Goal: Task Accomplishment & Management: Manage account settings

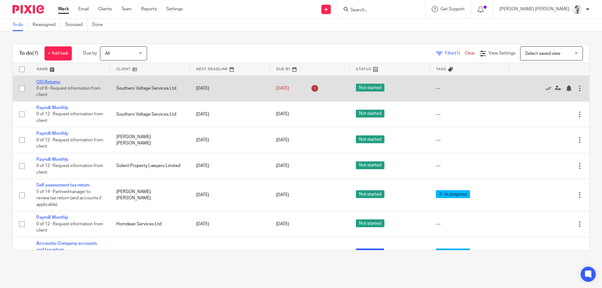
click at [57, 82] on link "CIS Returns" at bounding box center [48, 82] width 24 height 4
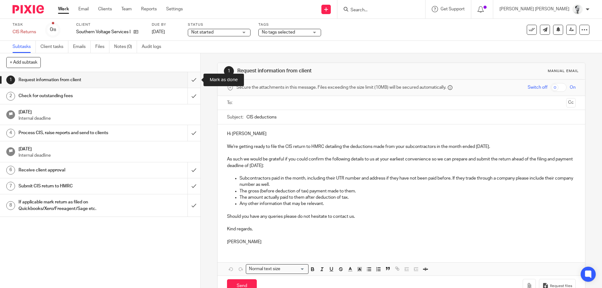
click at [193, 78] on input "submit" at bounding box center [100, 80] width 200 height 16
click at [195, 95] on input "submit" at bounding box center [100, 96] width 200 height 16
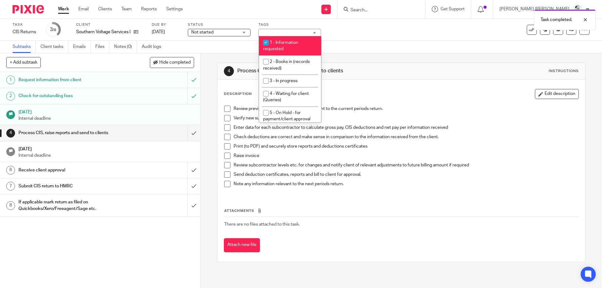
click at [67, 8] on link "Work" at bounding box center [63, 9] width 11 height 6
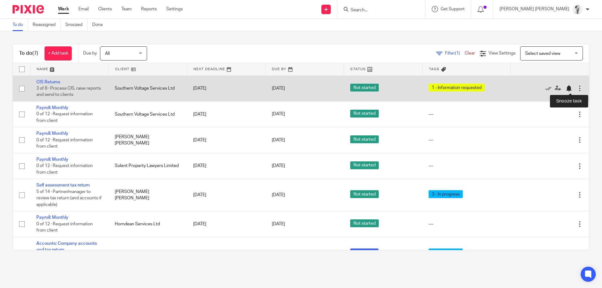
click at [571, 89] on div at bounding box center [569, 88] width 6 height 6
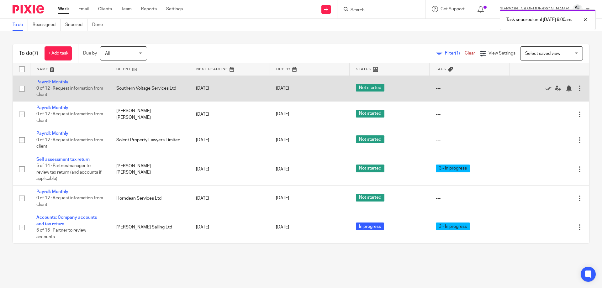
click at [55, 79] on td "Payroll: Monthly 0 of 12 · Request information from client" at bounding box center [70, 89] width 80 height 26
click at [54, 81] on link "Payroll: Monthly" at bounding box center [52, 82] width 32 height 4
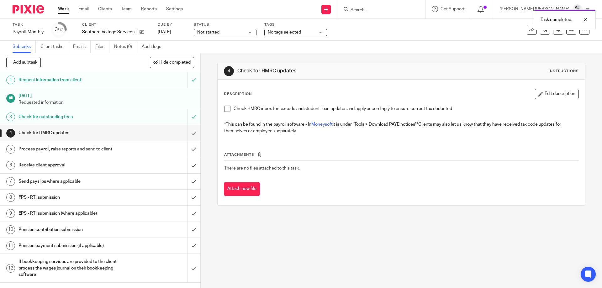
click at [310, 34] on span "No tags selected" at bounding box center [291, 32] width 47 height 7
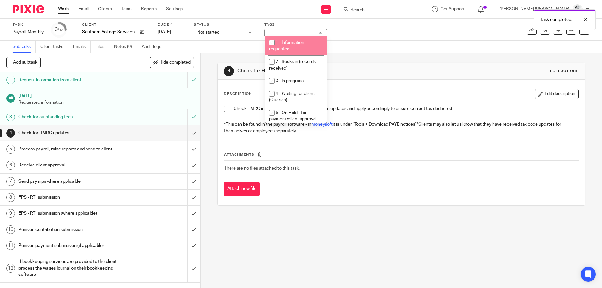
click at [295, 48] on li "1 - Information requested" at bounding box center [296, 45] width 62 height 19
checkbox input "true"
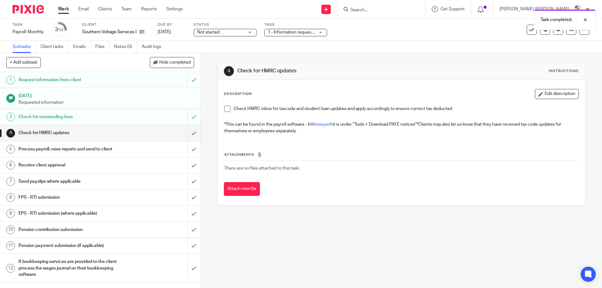
click at [61, 10] on link "Work" at bounding box center [63, 9] width 11 height 6
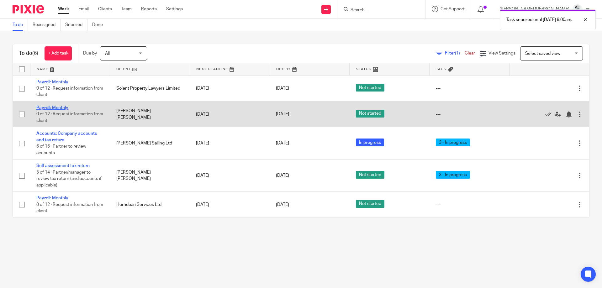
click at [63, 108] on link "Payroll: Monthly" at bounding box center [52, 108] width 32 height 4
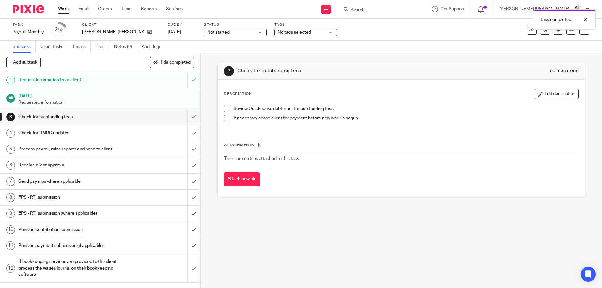
click at [192, 117] on input "submit" at bounding box center [100, 117] width 200 height 16
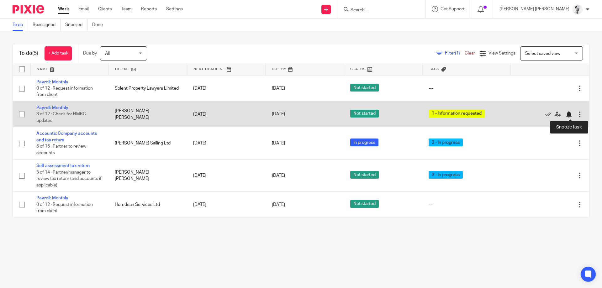
click at [568, 113] on div at bounding box center [569, 114] width 6 height 6
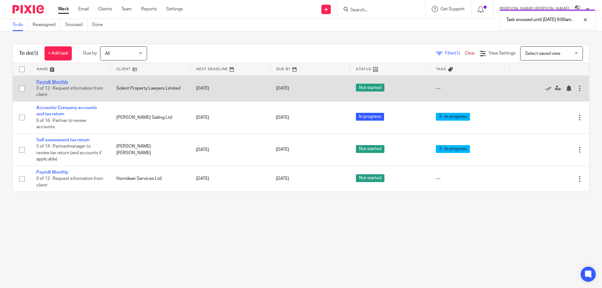
click at [59, 83] on link "Payroll: Monthly" at bounding box center [52, 82] width 32 height 4
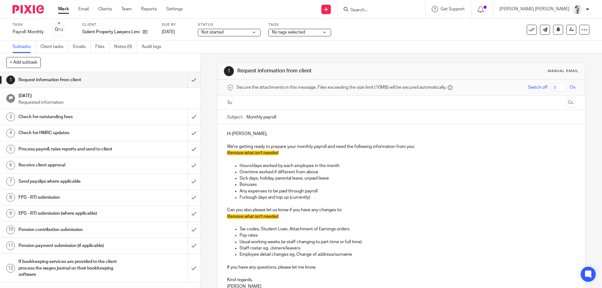
click at [281, 36] on div "No tags selected" at bounding box center [300, 33] width 63 height 8
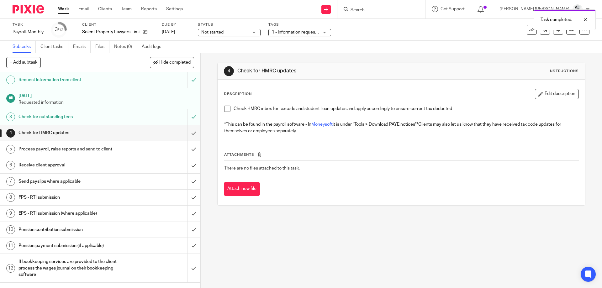
click at [67, 10] on link "Work" at bounding box center [63, 9] width 11 height 6
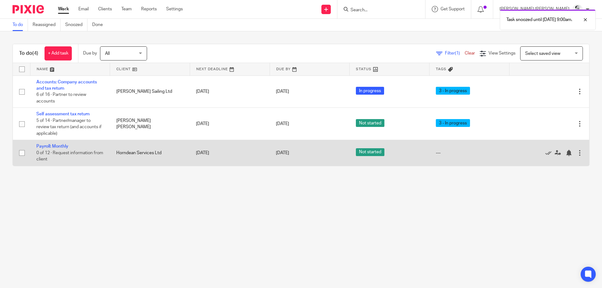
click at [51, 150] on td "Payroll: Monthly 0 of 12 · Request information from client" at bounding box center [70, 153] width 80 height 26
click at [52, 147] on link "Payroll: Monthly" at bounding box center [52, 146] width 32 height 4
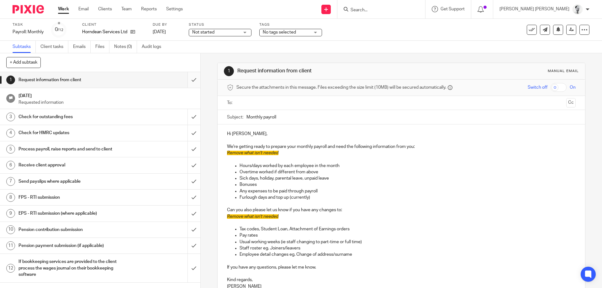
click at [195, 77] on input "submit" at bounding box center [100, 80] width 200 height 16
click at [193, 112] on input "submit" at bounding box center [100, 117] width 200 height 16
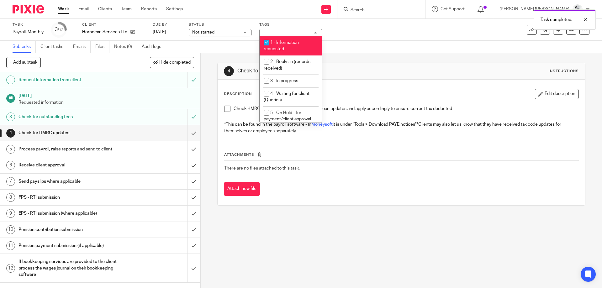
click at [349, 51] on div "Subtasks Client tasks Emails Files Notes (0) Audit logs" at bounding box center [301, 47] width 602 height 13
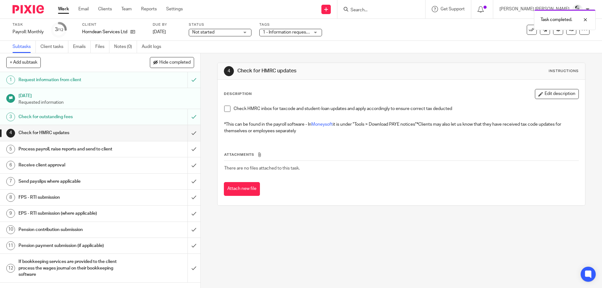
click at [67, 10] on link "Work" at bounding box center [63, 9] width 11 height 6
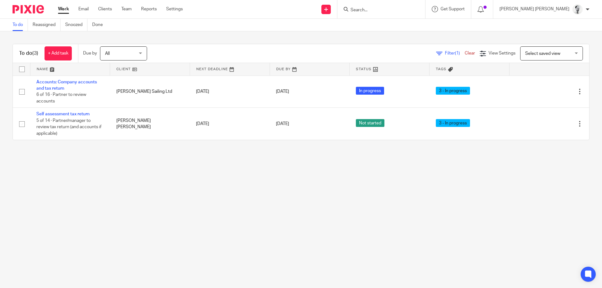
click at [417, 7] on form at bounding box center [383, 9] width 67 height 8
click at [407, 11] on input "Search" at bounding box center [378, 11] width 56 height 6
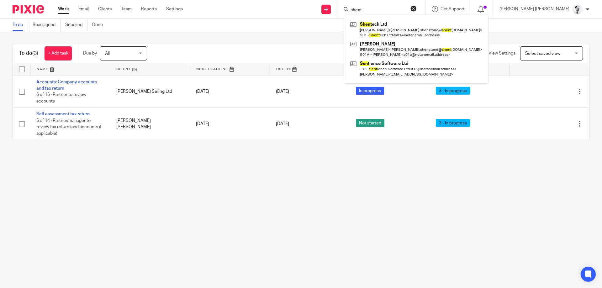
drag, startPoint x: 411, startPoint y: 10, endPoint x: 339, endPoint y: 3, distance: 71.6
click at [350, 8] on input "shent" at bounding box center [378, 11] width 56 height 6
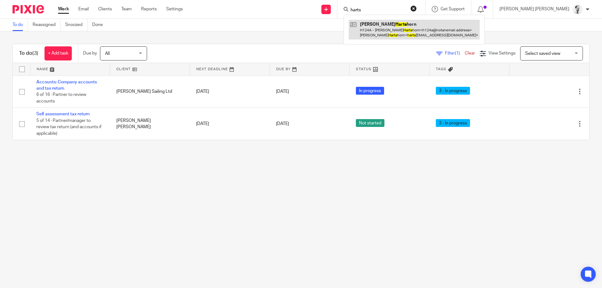
type input "harts"
click at [426, 30] on link at bounding box center [414, 29] width 131 height 19
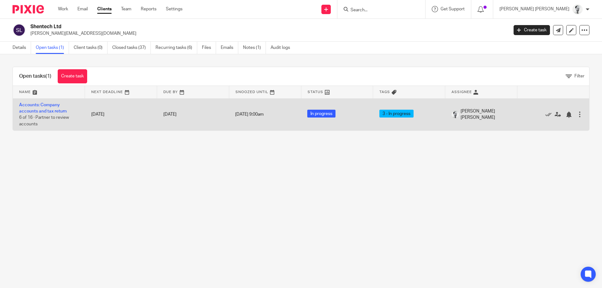
click at [49, 109] on td "Accounts: Company accounts and tax return 6 of 16 · Partner to review accounts" at bounding box center [49, 115] width 72 height 32
click at [49, 112] on link "Accounts: Company accounts and tax return" at bounding box center [43, 108] width 48 height 11
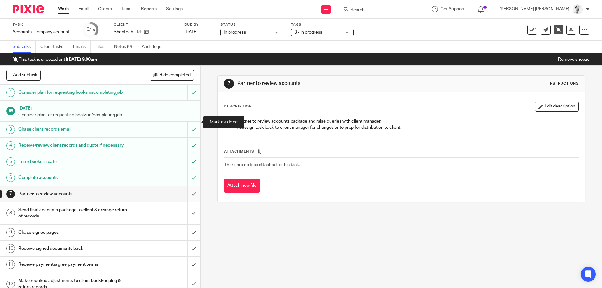
scroll to position [72, 0]
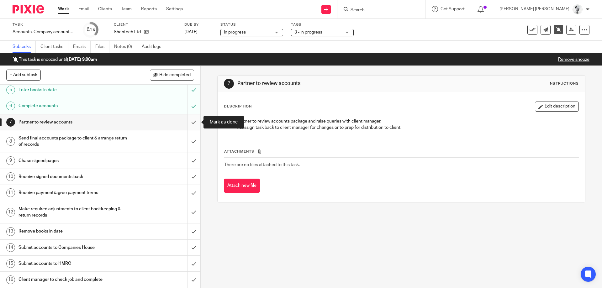
click at [194, 121] on input "submit" at bounding box center [100, 123] width 200 height 16
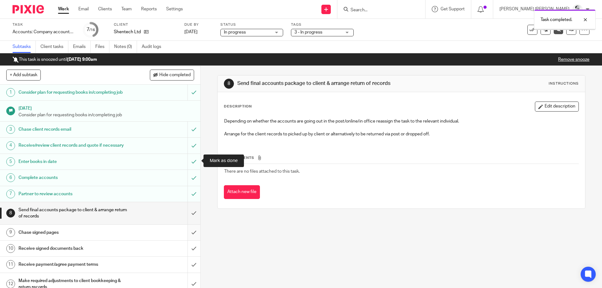
scroll to position [72, 0]
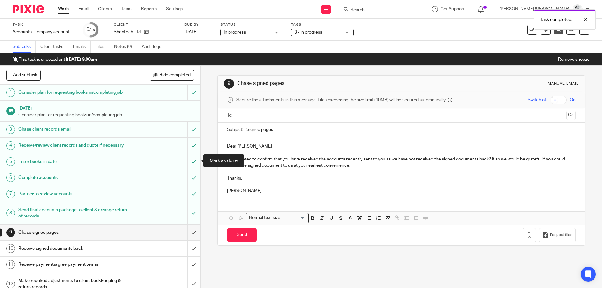
click at [193, 225] on input "submit" at bounding box center [100, 233] width 200 height 16
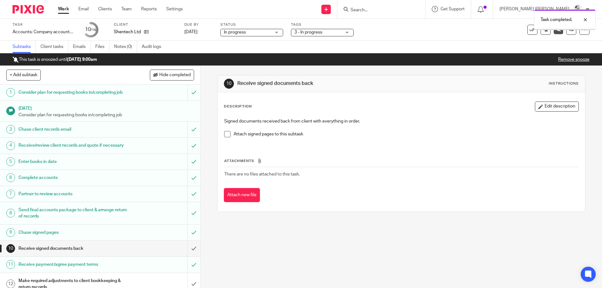
scroll to position [72, 0]
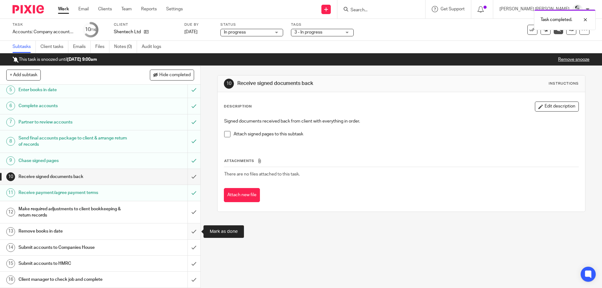
click at [192, 232] on input "submit" at bounding box center [100, 232] width 200 height 16
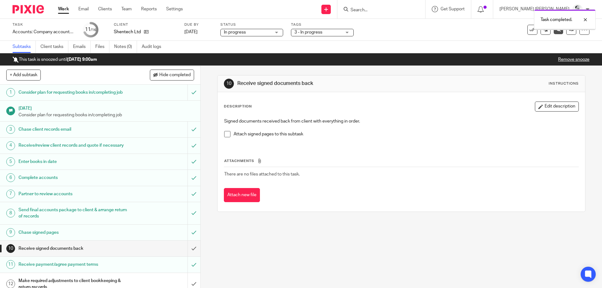
scroll to position [72, 0]
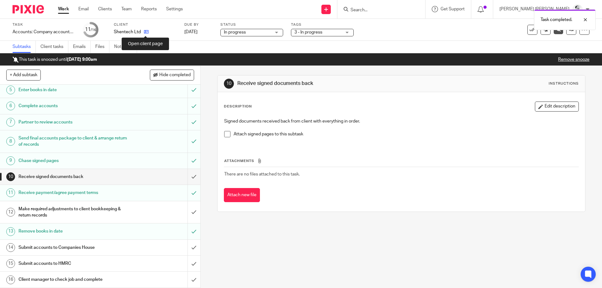
click at [147, 32] on icon at bounding box center [146, 31] width 5 height 5
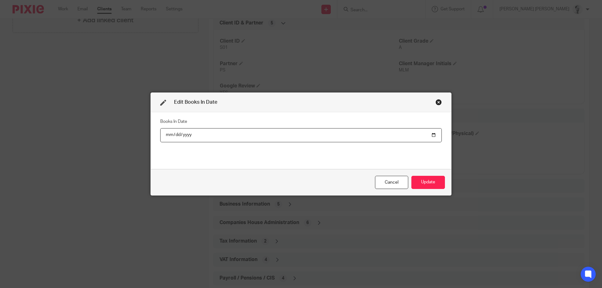
click at [179, 134] on input "date" at bounding box center [301, 135] width 282 height 14
click at [192, 135] on input "date" at bounding box center [301, 135] width 282 height 14
click at [421, 185] on button "Update" at bounding box center [429, 182] width 34 height 13
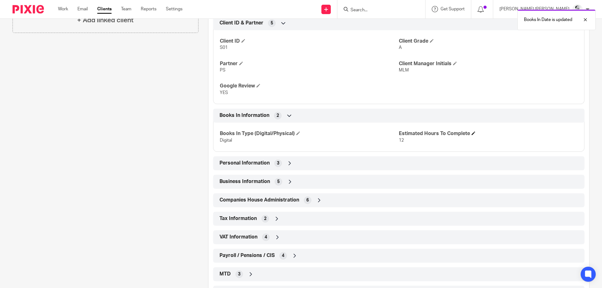
drag, startPoint x: 478, startPoint y: 133, endPoint x: 473, endPoint y: 133, distance: 5.0
click at [474, 133] on h4 "Estimated Hours To Complete" at bounding box center [488, 134] width 179 height 7
click at [473, 133] on span at bounding box center [474, 133] width 4 height 4
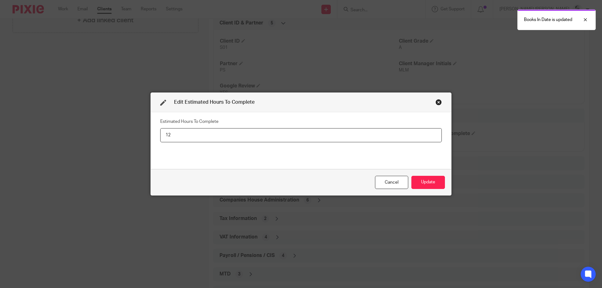
drag, startPoint x: 154, startPoint y: 132, endPoint x: 217, endPoint y: 145, distance: 64.7
click at [160, 129] on input "12" at bounding box center [301, 135] width 282 height 14
type input "0"
click at [442, 184] on button "Update" at bounding box center [429, 182] width 34 height 13
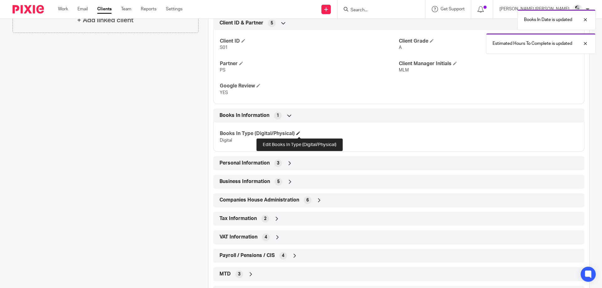
click at [299, 134] on span at bounding box center [298, 133] width 4 height 4
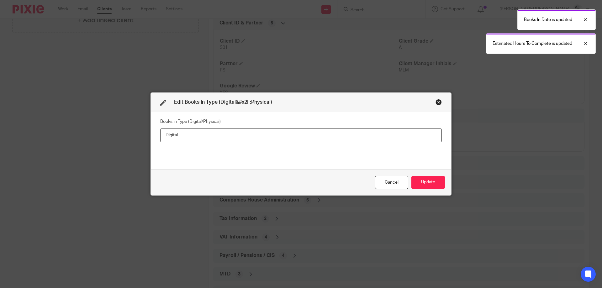
drag, startPoint x: 118, startPoint y: 135, endPoint x: 147, endPoint y: 141, distance: 29.8
click at [160, 135] on input "Digital" at bounding box center [301, 135] width 282 height 14
type input "0"
click at [427, 184] on button "Update" at bounding box center [429, 182] width 34 height 13
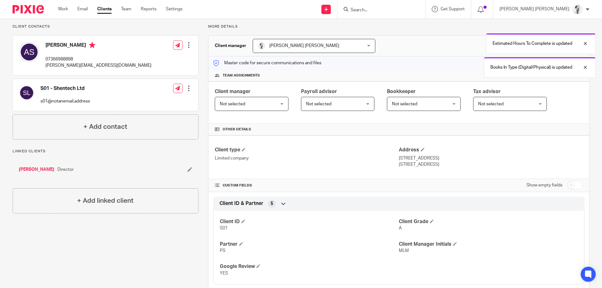
scroll to position [163, 0]
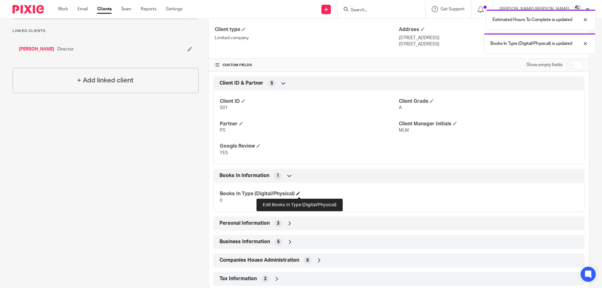
click at [300, 195] on span at bounding box center [298, 194] width 4 height 4
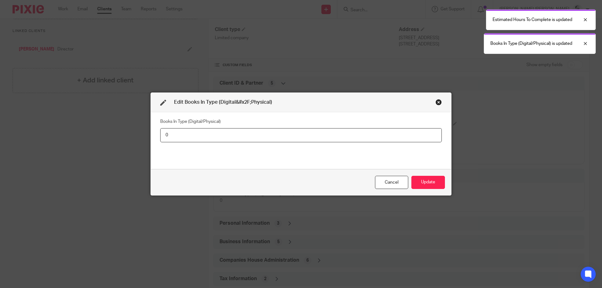
drag, startPoint x: 145, startPoint y: 132, endPoint x: 134, endPoint y: 132, distance: 11.6
click at [160, 132] on input "0" at bounding box center [301, 135] width 282 height 14
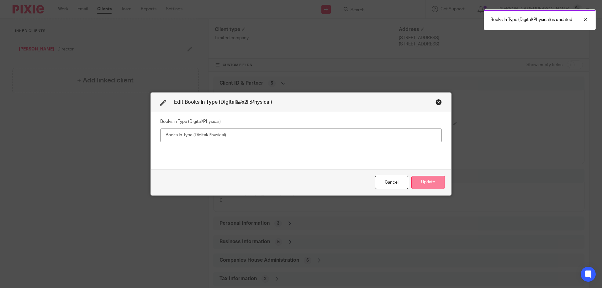
click at [440, 180] on button "Update" at bounding box center [429, 182] width 34 height 13
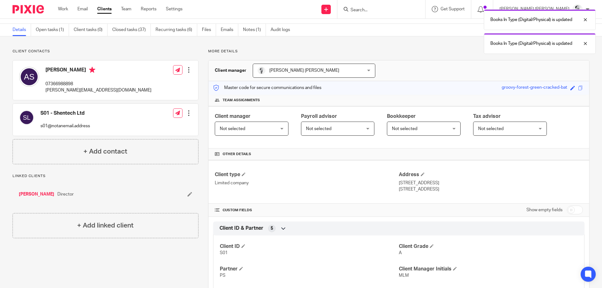
scroll to position [13, 0]
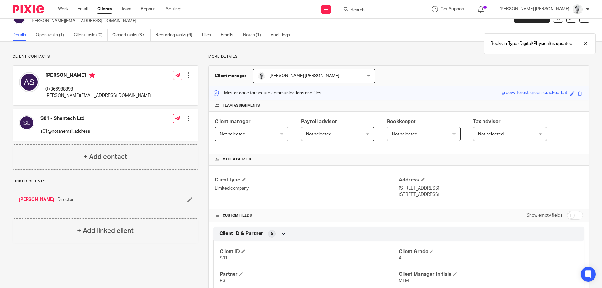
click at [55, 42] on div "Client contacts Alistair Shenstone 07366988898 tom.shenstone@shentech.co.uk Edi…" at bounding box center [301, 270] width 602 height 457
click at [55, 37] on link "Open tasks (1)" at bounding box center [52, 35] width 33 height 12
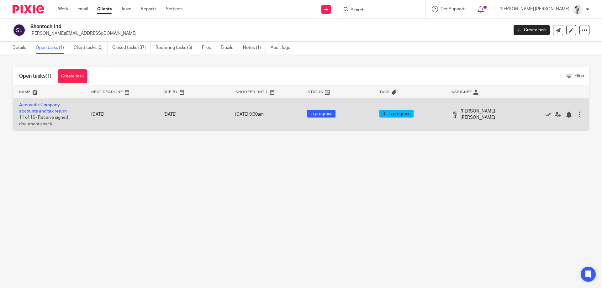
click at [52, 108] on td "Accounts: Company accounts and tax return 11 of 16 · Receive signed documents b…" at bounding box center [49, 115] width 72 height 32
click at [43, 110] on link "Accounts: Company accounts and tax return" at bounding box center [43, 108] width 48 height 11
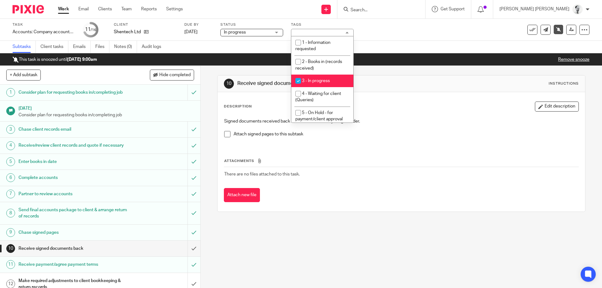
click at [329, 76] on li "3 - In progress" at bounding box center [322, 81] width 62 height 13
checkbox input "false"
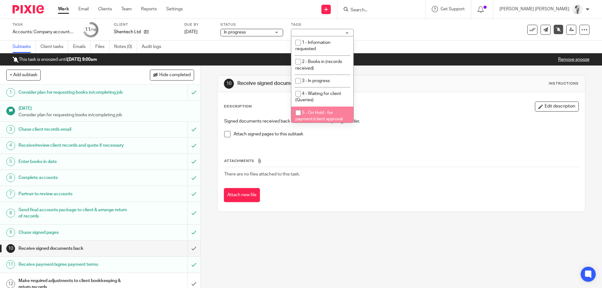
click at [320, 121] on span "5 - On Hold - for payment/client approval" at bounding box center [319, 116] width 47 height 11
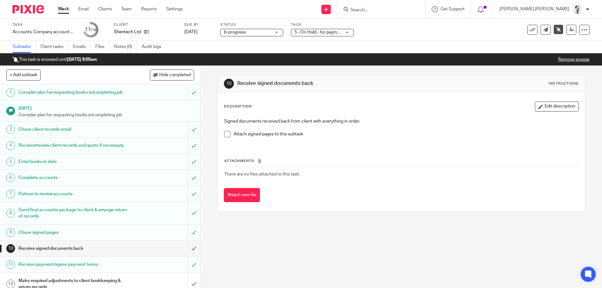
click at [417, 140] on div "Attach signed pages to this subtask" at bounding box center [406, 135] width 345 height 9
click at [317, 35] on span "5 - On Hold - for payment/client approval" at bounding box center [318, 32] width 47 height 7
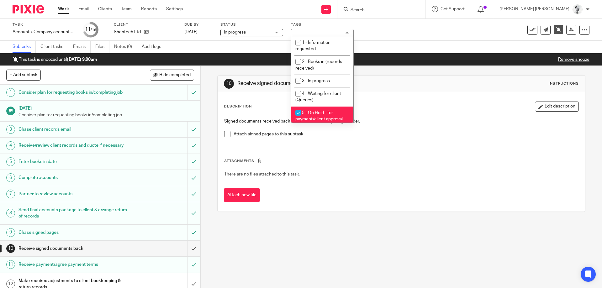
click at [326, 112] on span "5 - On Hold - for payment/client approval" at bounding box center [319, 116] width 47 height 11
drag, startPoint x: 327, startPoint y: 116, endPoint x: 372, endPoint y: 115, distance: 45.2
click at [326, 116] on li "5 - On Hold - for payment/client approval" at bounding box center [322, 116] width 62 height 19
checkbox input "true"
click at [386, 118] on div "Signed documents received back from client with everything in order. Attach sig…" at bounding box center [401, 130] width 360 height 30
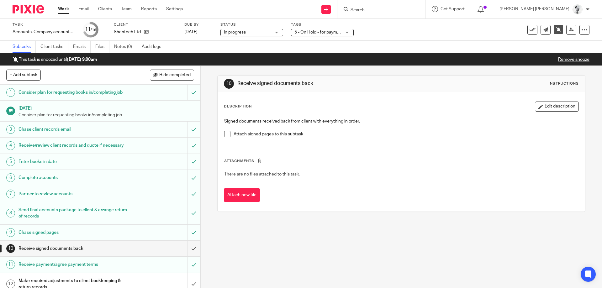
click at [63, 7] on link "Work" at bounding box center [63, 9] width 11 height 6
drag, startPoint x: 95, startPoint y: 59, endPoint x: 56, endPoint y: 58, distance: 38.6
click at [60, 58] on p "This task is snoozed until [DATE] 9:00am" at bounding box center [55, 59] width 84 height 6
click at [570, 60] on link "Remove snooze" at bounding box center [573, 59] width 31 height 4
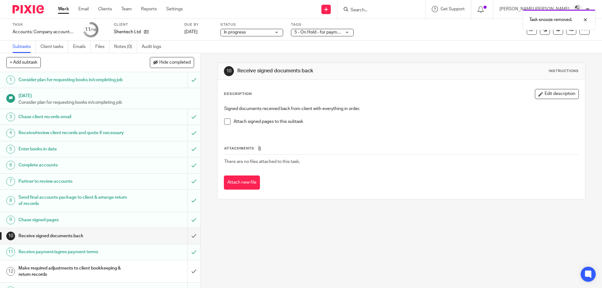
click at [63, 7] on link "Work" at bounding box center [63, 9] width 11 height 6
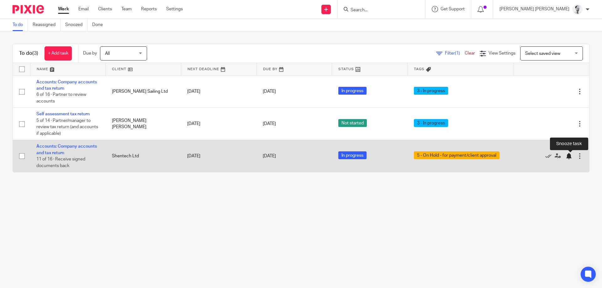
click at [569, 154] on div at bounding box center [569, 156] width 6 height 6
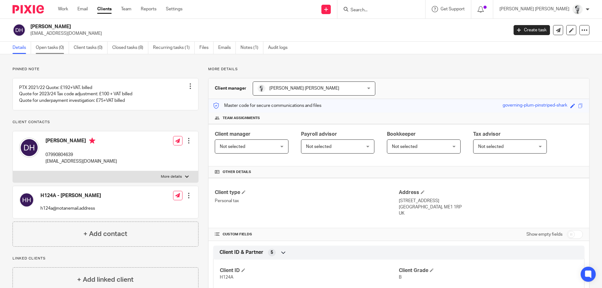
click at [62, 48] on link "Open tasks (0)" at bounding box center [52, 48] width 33 height 12
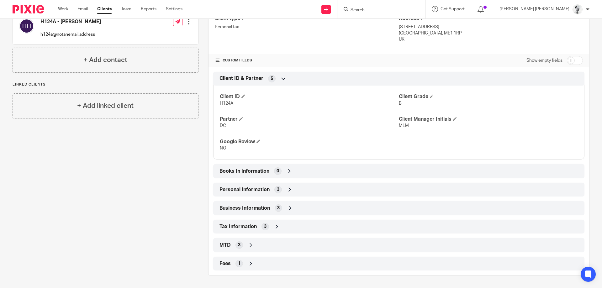
drag, startPoint x: 239, startPoint y: 188, endPoint x: 253, endPoint y: 193, distance: 14.8
click at [240, 188] on span "Personal Information" at bounding box center [245, 190] width 50 height 7
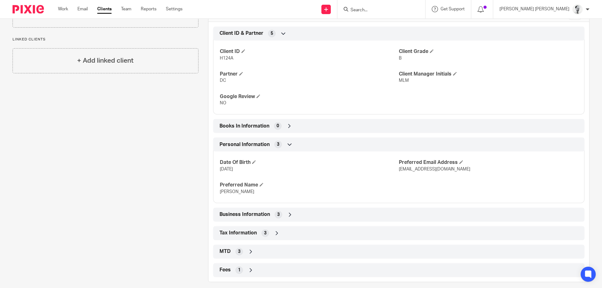
scroll to position [226, 0]
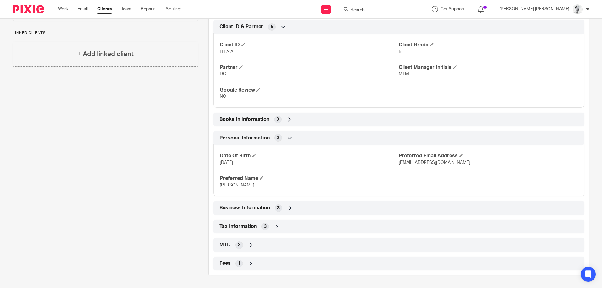
click at [262, 227] on div "3" at bounding box center [266, 227] width 8 height 8
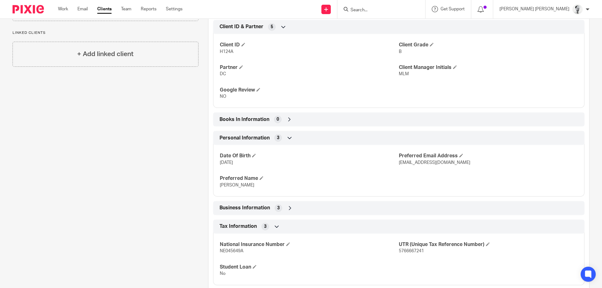
click at [238, 250] on span "NE045649A" at bounding box center [232, 251] width 24 height 4
click at [411, 252] on span "5766667241" at bounding box center [411, 251] width 25 height 4
click at [411, 251] on span "5766667241" at bounding box center [411, 251] width 25 height 4
copy span "5766667241"
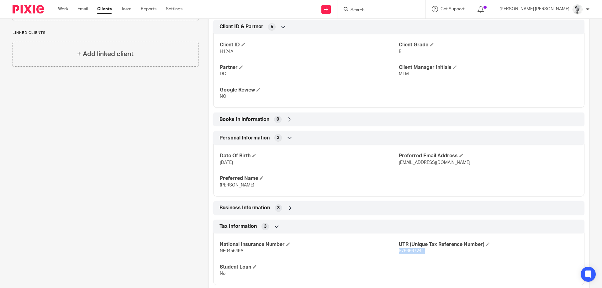
scroll to position [75, 0]
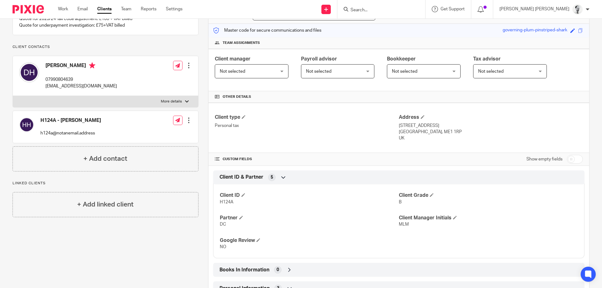
drag, startPoint x: 45, startPoint y: 74, endPoint x: 85, endPoint y: 71, distance: 40.9
click at [85, 71] on div "[PERSON_NAME] 07990804639 [EMAIL_ADDRESS][DOMAIN_NAME]" at bounding box center [68, 75] width 98 height 33
copy h4 "[PERSON_NAME]"
drag, startPoint x: 398, startPoint y: 127, endPoint x: 415, endPoint y: 140, distance: 20.6
click at [415, 140] on div "Client type Personal tax Address Flat 22, Headland House, 12 Blue Boar Lane Roc…" at bounding box center [399, 128] width 381 height 50
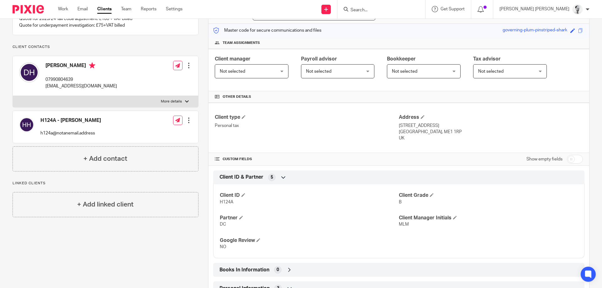
copy div "Address Flat 22, Headland House, 12 Blue Boar Lane Rochester, ME1 1RP UK"
click at [430, 99] on h4 "Other details" at bounding box center [399, 96] width 368 height 5
drag, startPoint x: 400, startPoint y: 125, endPoint x: 412, endPoint y: 137, distance: 16.4
click at [412, 137] on div "Address Flat 22, Headland House, 12 Blue Boar Lane Rochester, ME1 1RP UK" at bounding box center [491, 128] width 184 height 28
copy div "Flat 22, Headland House, 12 Blue Boar Lane Rochester, ME1 1RP UK"
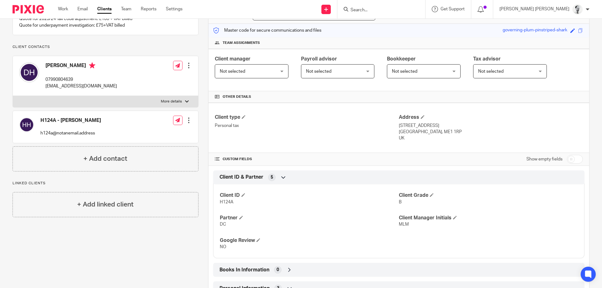
scroll to position [0, 0]
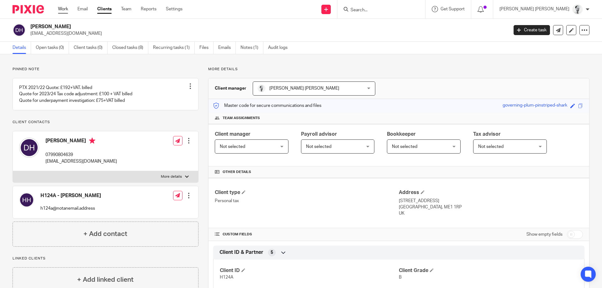
click at [65, 9] on link "Work" at bounding box center [63, 9] width 10 height 6
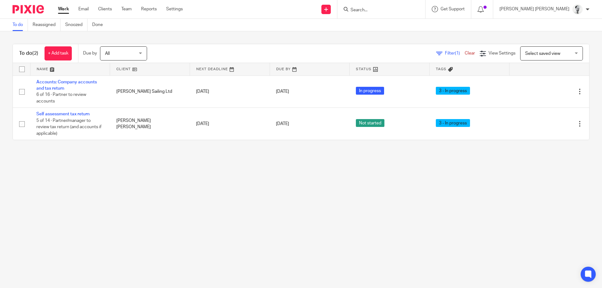
click at [425, 4] on div at bounding box center [382, 9] width 88 height 19
click at [407, 9] on input "Search" at bounding box center [378, 11] width 56 height 6
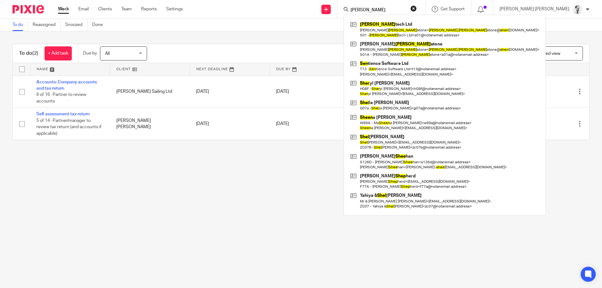
type input "tom shen"
click at [424, 52] on link at bounding box center [445, 49] width 192 height 19
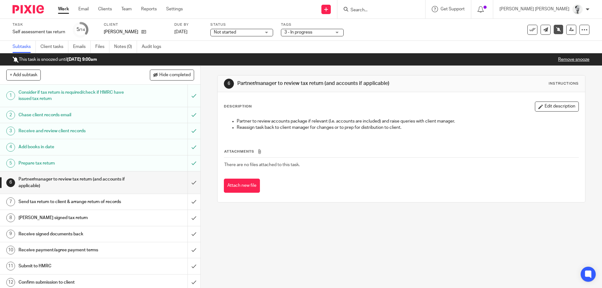
click at [317, 34] on span "3 - In progress" at bounding box center [308, 32] width 47 height 7
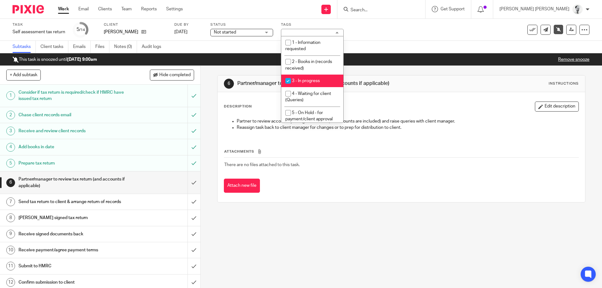
click at [313, 76] on li "3 - In progress" at bounding box center [312, 81] width 62 height 13
checkbox input "false"
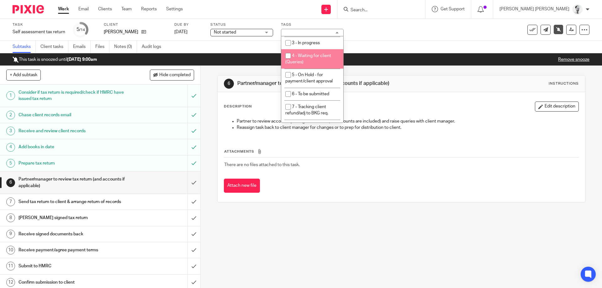
scroll to position [53, 0]
click at [314, 63] on li "5 - On Hold - for payment/client approval" at bounding box center [312, 63] width 62 height 19
checkbox input "true"
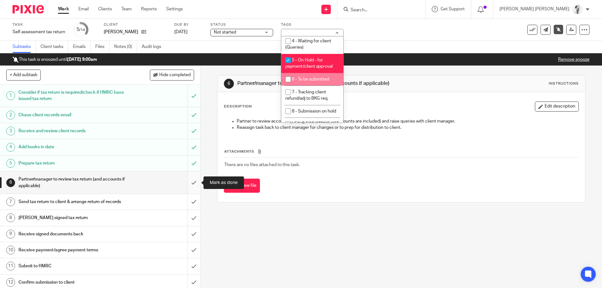
click at [192, 179] on input "submit" at bounding box center [100, 183] width 200 height 22
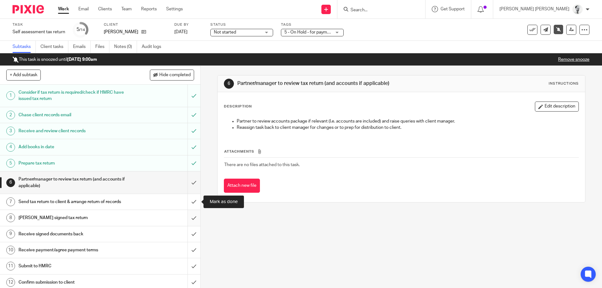
drag, startPoint x: 190, startPoint y: 206, endPoint x: 189, endPoint y: 216, distance: 9.2
click at [190, 206] on input "submit" at bounding box center [100, 202] width 200 height 16
click at [191, 218] on input "submit" at bounding box center [100, 218] width 200 height 16
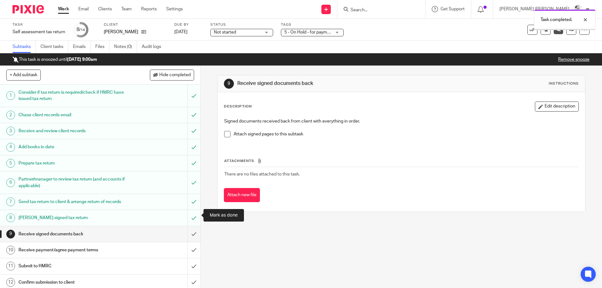
click at [192, 243] on input "submit" at bounding box center [100, 251] width 200 height 16
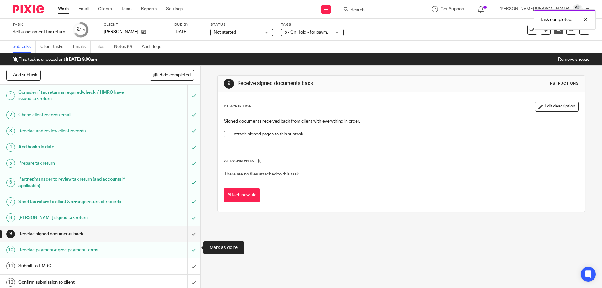
click at [192, 275] on input "submit" at bounding box center [100, 283] width 200 height 16
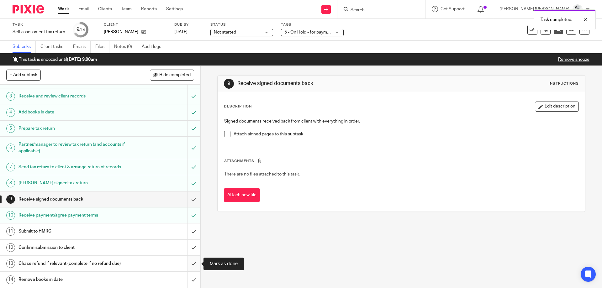
click at [193, 263] on input "submit" at bounding box center [100, 264] width 200 height 16
click at [192, 283] on input "submit" at bounding box center [100, 280] width 200 height 16
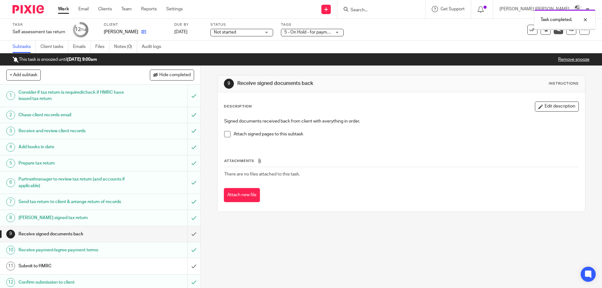
scroll to position [35, 0]
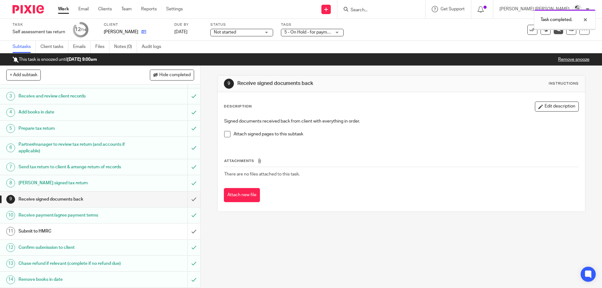
click at [142, 32] on link at bounding box center [142, 32] width 8 height 6
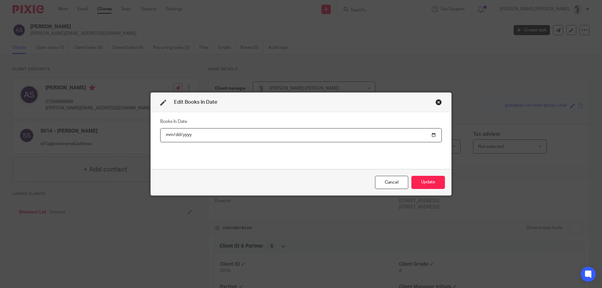
scroll to position [151, 0]
click at [178, 137] on input "date" at bounding box center [301, 135] width 282 height 14
click at [194, 138] on input "date" at bounding box center [301, 135] width 282 height 14
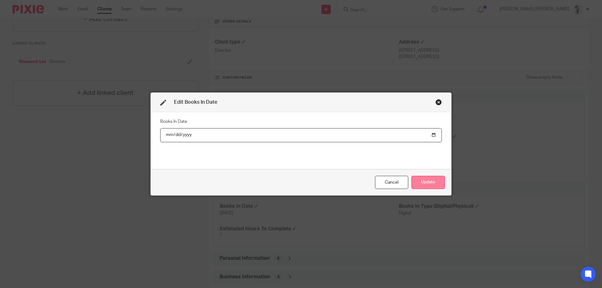
click at [422, 180] on button "Update" at bounding box center [429, 182] width 34 height 13
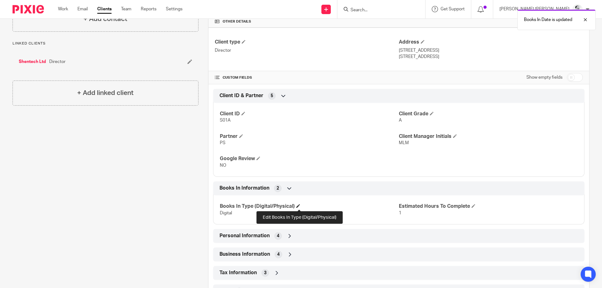
click at [299, 207] on span at bounding box center [298, 206] width 4 height 4
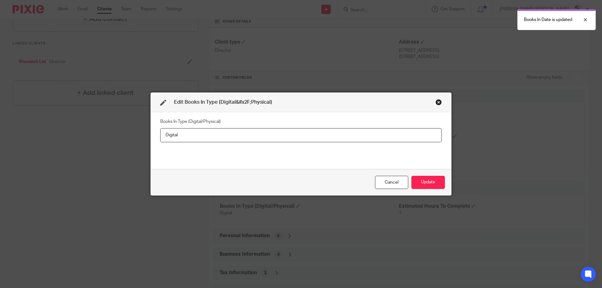
click at [160, 128] on input "Digital" at bounding box center [301, 135] width 282 height 14
type input "0"
click at [436, 179] on button "Update" at bounding box center [429, 182] width 34 height 13
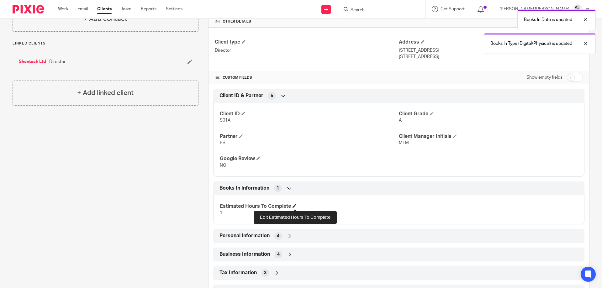
click at [296, 207] on span at bounding box center [295, 206] width 4 height 4
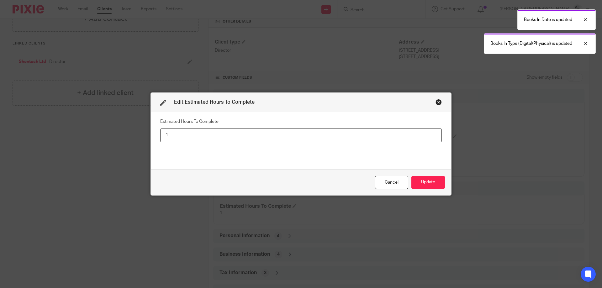
drag, startPoint x: 203, startPoint y: 135, endPoint x: 113, endPoint y: 118, distance: 92.0
click at [160, 128] on input "1" at bounding box center [301, 135] width 282 height 14
click at [427, 187] on button "Update" at bounding box center [429, 182] width 34 height 13
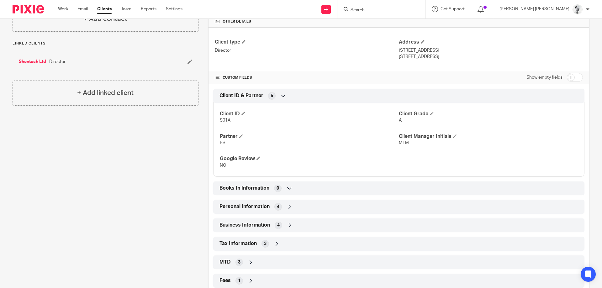
scroll to position [0, 0]
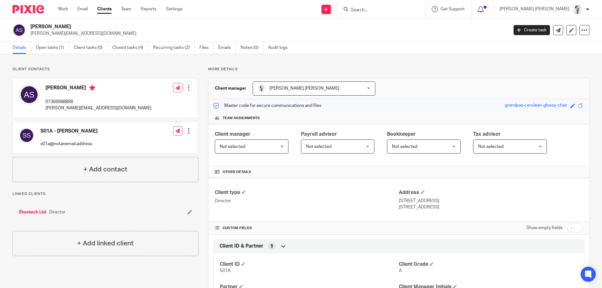
click at [487, 7] on span at bounding box center [485, 7] width 3 height 3
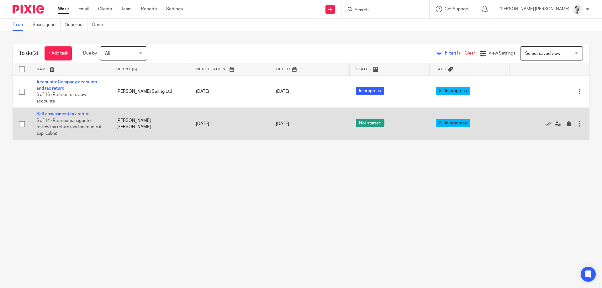
click at [80, 115] on link "Self assessment tax return" at bounding box center [62, 114] width 53 height 4
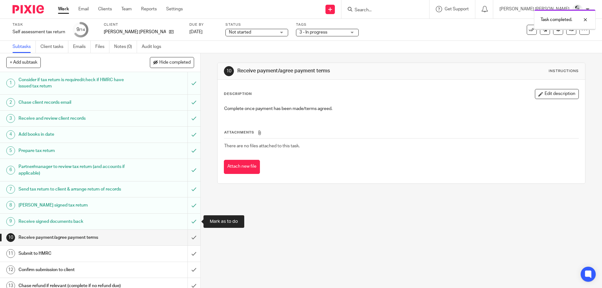
click at [194, 223] on input "submit" at bounding box center [100, 222] width 200 height 16
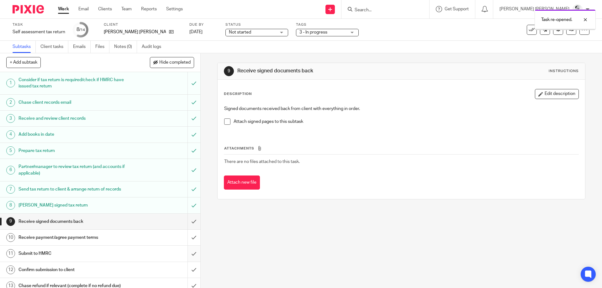
scroll to position [22, 0]
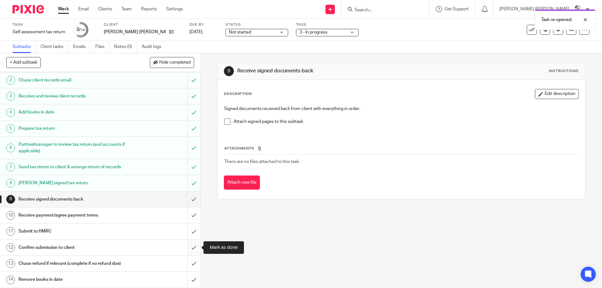
click at [194, 247] on input "submit" at bounding box center [100, 248] width 200 height 16
click at [194, 268] on input "submit" at bounding box center [100, 264] width 200 height 16
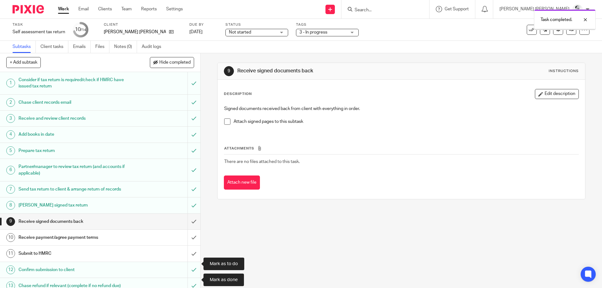
scroll to position [22, 0]
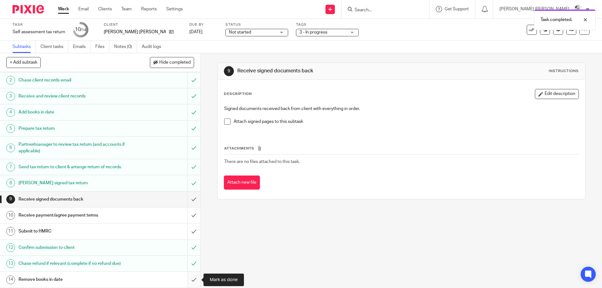
click at [193, 280] on input "submit" at bounding box center [100, 280] width 200 height 16
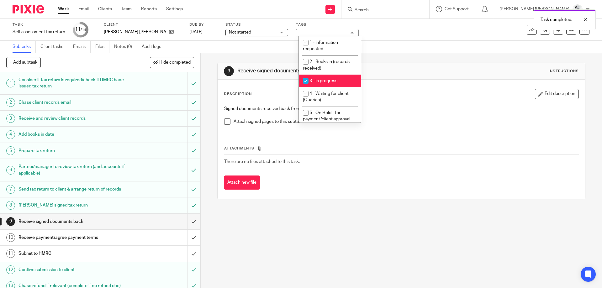
click at [327, 76] on li "3 - In progress" at bounding box center [330, 81] width 62 height 13
checkbox input "false"
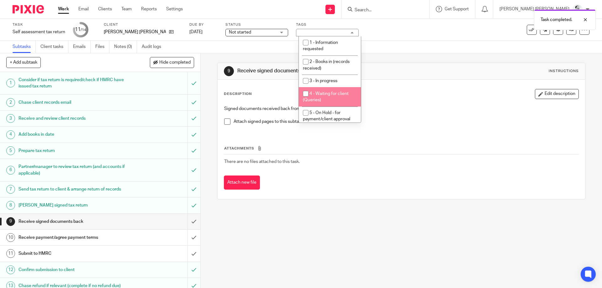
click at [327, 118] on span "5 - On Hold - for payment/client approval" at bounding box center [326, 116] width 47 height 11
checkbox input "true"
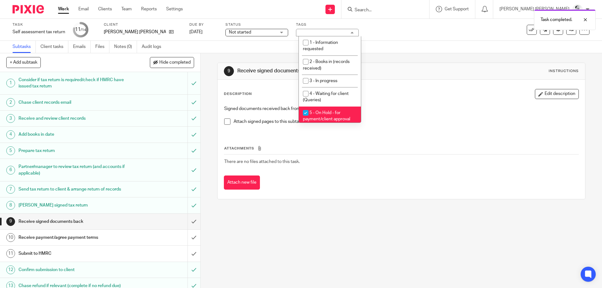
click at [178, 31] on div "[PERSON_NAME] [PERSON_NAME]" at bounding box center [143, 32] width 78 height 6
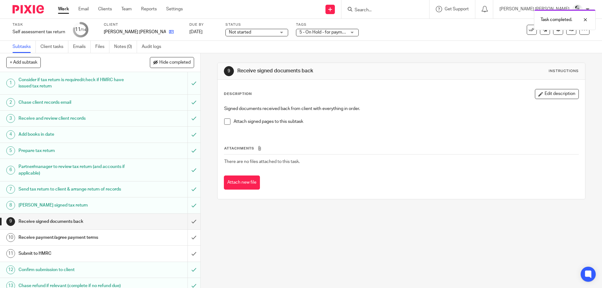
click at [169, 33] on link at bounding box center [170, 32] width 8 height 6
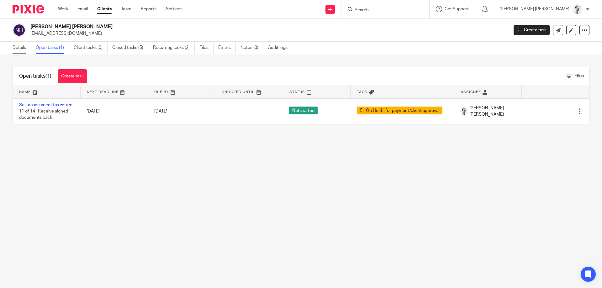
click at [18, 47] on link "Details" at bounding box center [22, 48] width 19 height 12
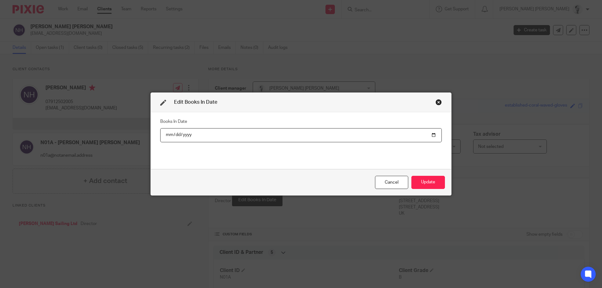
scroll to position [174, 0]
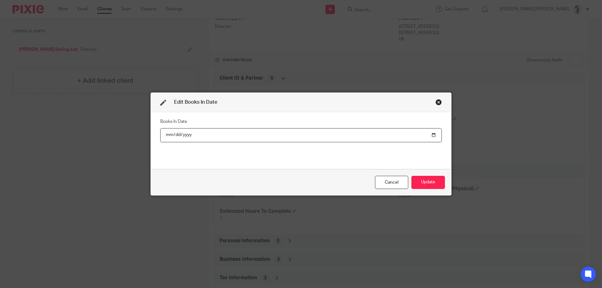
click at [177, 135] on input "date" at bounding box center [301, 135] width 282 height 14
click at [195, 135] on input "date" at bounding box center [301, 135] width 282 height 14
click at [190, 136] on input "date" at bounding box center [301, 135] width 282 height 14
click at [423, 185] on button "Update" at bounding box center [429, 182] width 34 height 13
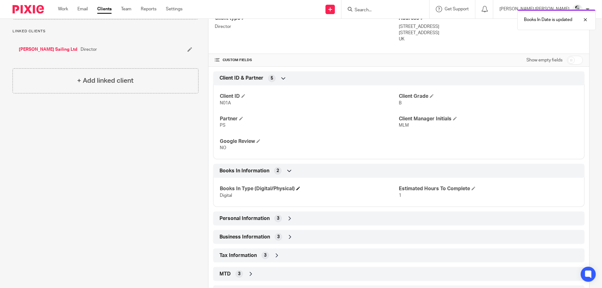
click at [301, 189] on h4 "Books In Type (Digital/Physical)" at bounding box center [309, 189] width 179 height 7
click at [298, 189] on span at bounding box center [298, 189] width 4 height 4
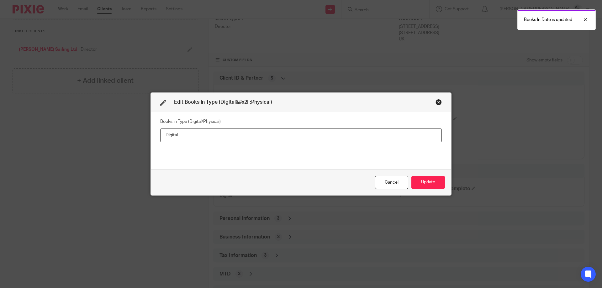
drag, startPoint x: 157, startPoint y: 135, endPoint x: 34, endPoint y: 128, distance: 122.8
click at [160, 128] on input "Digital" at bounding box center [301, 135] width 282 height 14
click at [424, 181] on button "Update" at bounding box center [429, 182] width 34 height 13
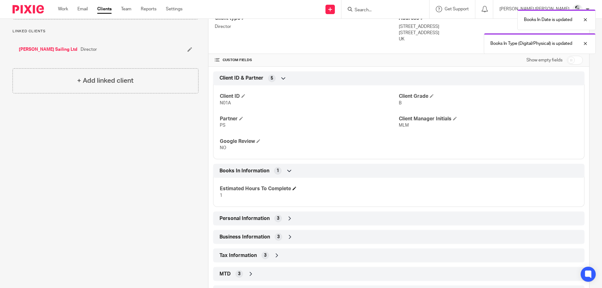
click at [292, 189] on h4 "Estimated Hours To Complete" at bounding box center [309, 189] width 179 height 7
click at [295, 189] on span at bounding box center [295, 189] width 4 height 4
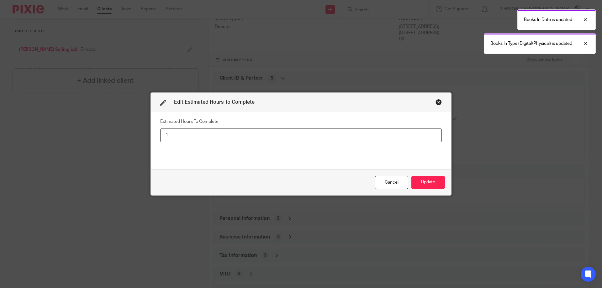
drag, startPoint x: 231, startPoint y: 136, endPoint x: 76, endPoint y: 134, distance: 155.0
click at [160, 132] on input "1" at bounding box center [301, 135] width 282 height 14
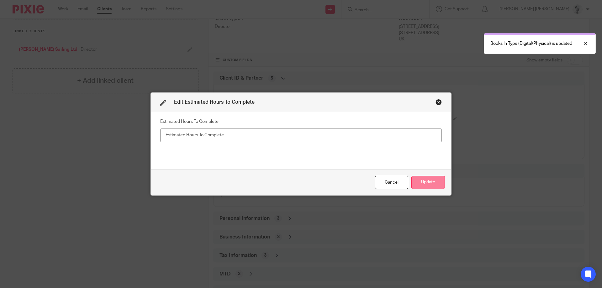
click at [424, 183] on button "Update" at bounding box center [429, 182] width 34 height 13
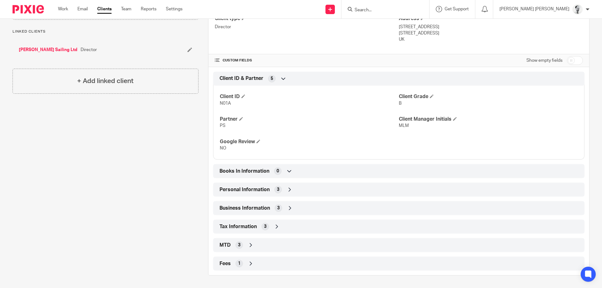
scroll to position [0, 0]
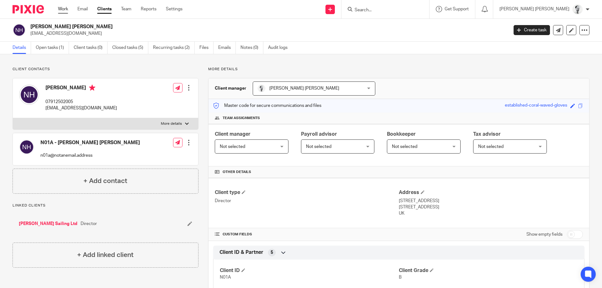
drag, startPoint x: 60, startPoint y: 6, endPoint x: 63, endPoint y: 9, distance: 4.0
click at [61, 8] on link "Work" at bounding box center [63, 9] width 10 height 6
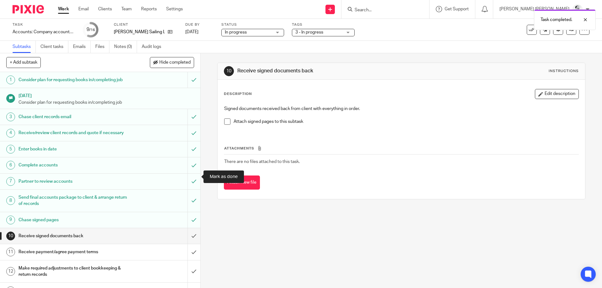
scroll to position [59, 0]
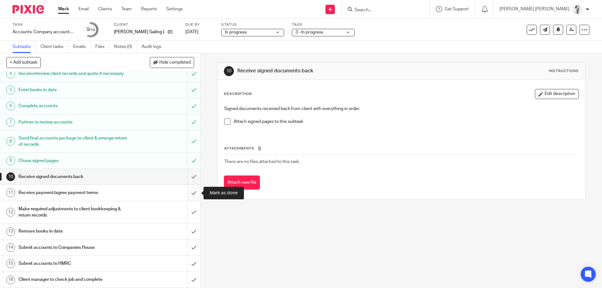
click at [196, 191] on input "submit" at bounding box center [100, 193] width 200 height 16
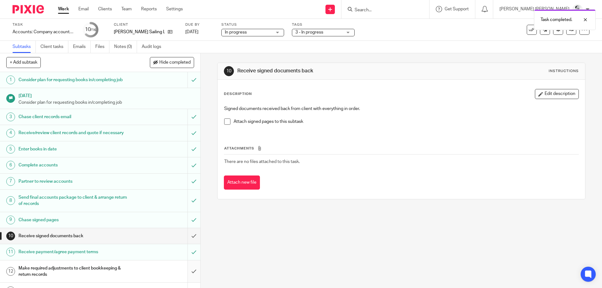
scroll to position [59, 0]
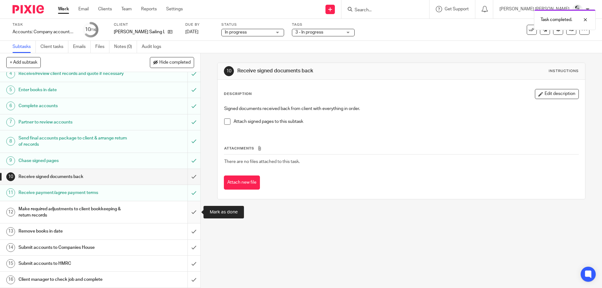
click at [192, 211] on input "submit" at bounding box center [100, 212] width 200 height 22
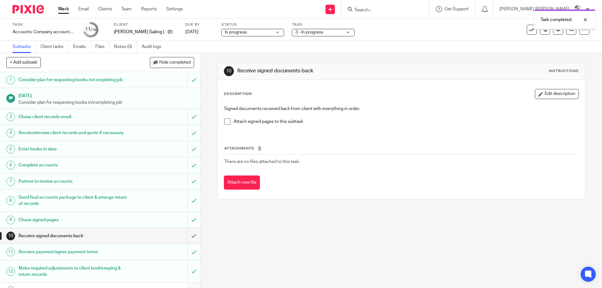
drag, startPoint x: 0, startPoint y: 0, endPoint x: 195, endPoint y: 229, distance: 300.9
click at [194, 283] on input "submit" at bounding box center [100, 291] width 200 height 16
click at [315, 29] on div "Task completed." at bounding box center [448, 18] width 295 height 24
click at [323, 33] on span "3 - In progress" at bounding box center [319, 32] width 47 height 7
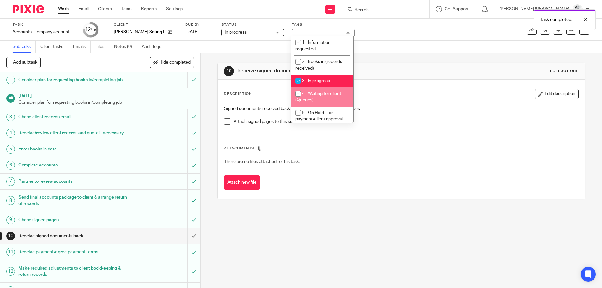
click at [331, 77] on li "3 - In progress" at bounding box center [322, 81] width 62 height 13
checkbox input "false"
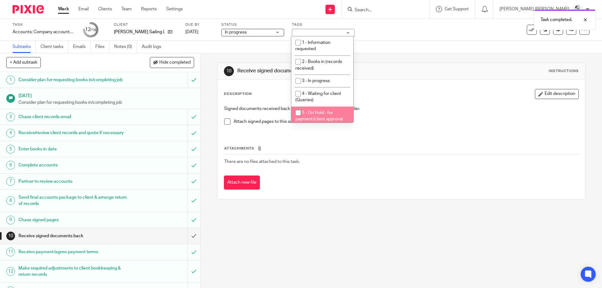
click at [329, 115] on span "5 - On Hold - for payment/client approval" at bounding box center [319, 116] width 47 height 11
checkbox input "true"
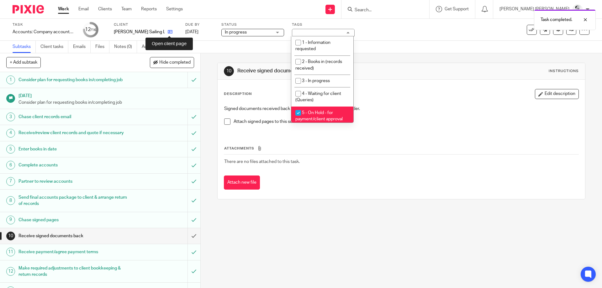
click at [169, 32] on icon at bounding box center [170, 31] width 5 height 5
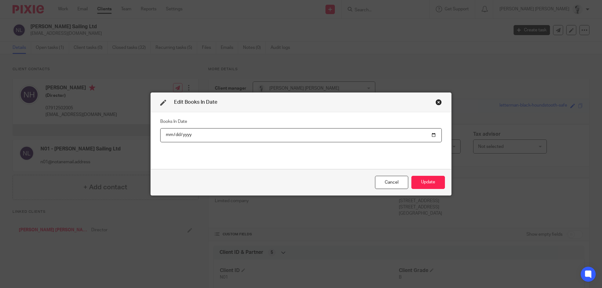
scroll to position [211, 0]
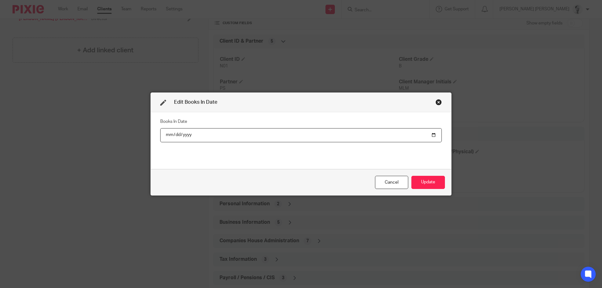
type input "2025-05-30"
click at [427, 180] on button "Update" at bounding box center [429, 182] width 34 height 13
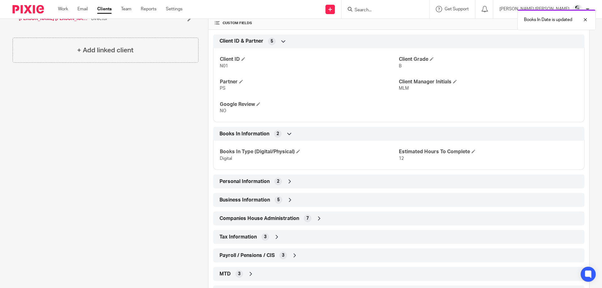
click at [477, 151] on h4 "Estimated Hours To Complete" at bounding box center [488, 152] width 179 height 7
click at [472, 152] on h4 "Estimated Hours To Complete" at bounding box center [488, 152] width 179 height 7
click at [473, 152] on h4 "Estimated Hours To Complete" at bounding box center [488, 152] width 179 height 7
click at [475, 151] on span at bounding box center [474, 152] width 4 height 4
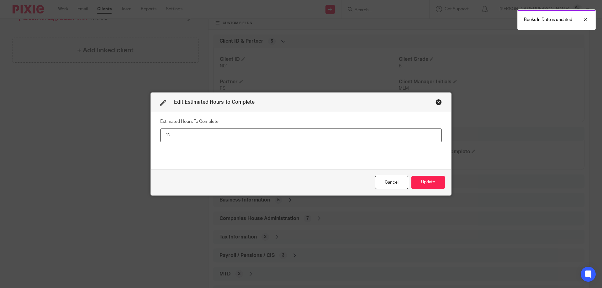
drag, startPoint x: 269, startPoint y: 138, endPoint x: 25, endPoint y: 138, distance: 243.1
click at [160, 139] on input "12" at bounding box center [301, 135] width 282 height 14
type input "0"
click at [412, 176] on button "Update" at bounding box center [429, 182] width 34 height 13
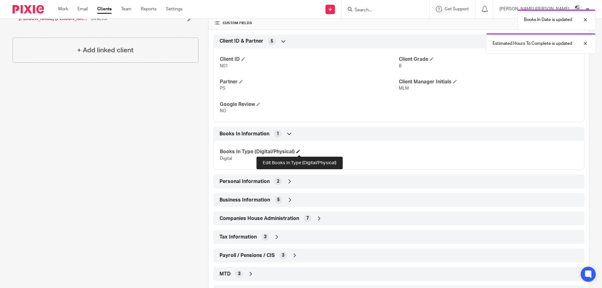
click at [298, 152] on span at bounding box center [298, 152] width 4 height 4
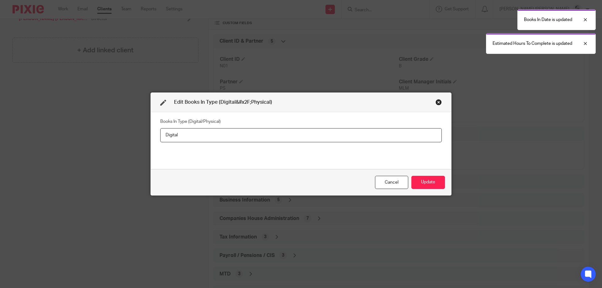
click at [160, 142] on input "Digital" at bounding box center [301, 135] width 282 height 14
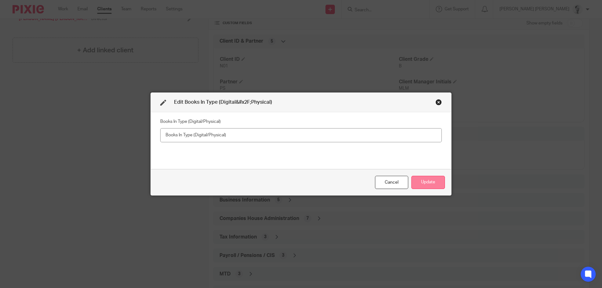
click at [426, 179] on button "Update" at bounding box center [429, 182] width 34 height 13
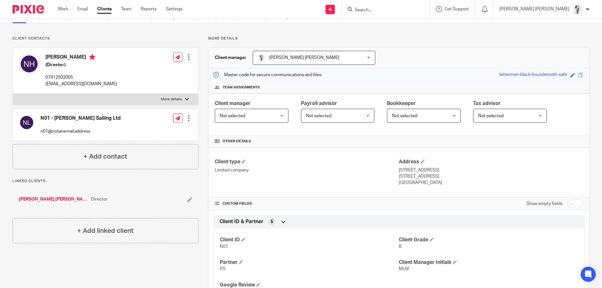
scroll to position [0, 0]
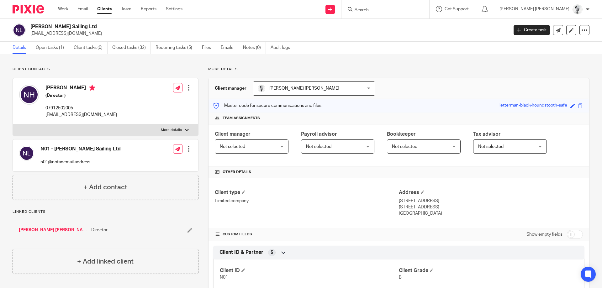
click at [72, 52] on ul "Details Open tasks (1) Client tasks (0) Closed tasks (32) Recurring tasks (5) F…" at bounding box center [156, 48] width 287 height 12
click at [64, 52] on link "Open tasks (1)" at bounding box center [52, 48] width 33 height 12
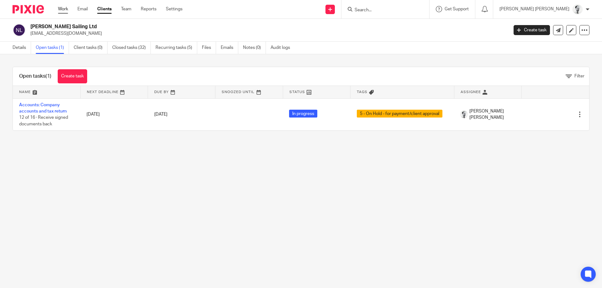
click at [67, 8] on link "Work" at bounding box center [63, 9] width 10 height 6
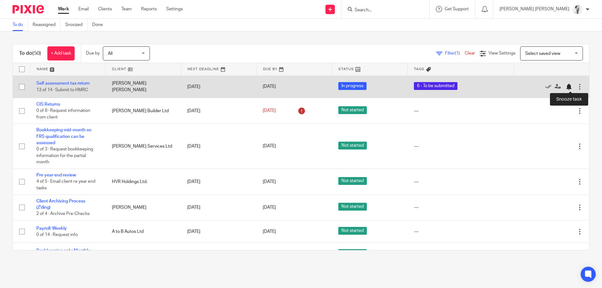
click at [570, 88] on div at bounding box center [569, 87] width 6 height 6
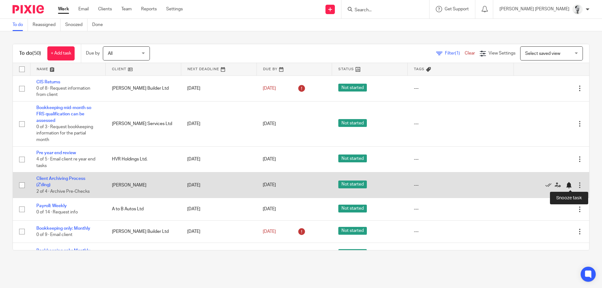
click at [570, 185] on div at bounding box center [569, 185] width 6 height 6
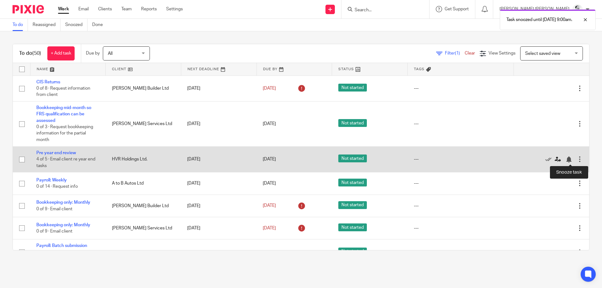
drag, startPoint x: 568, startPoint y: 160, endPoint x: 559, endPoint y: 159, distance: 8.2
click at [568, 160] on div at bounding box center [569, 160] width 6 height 6
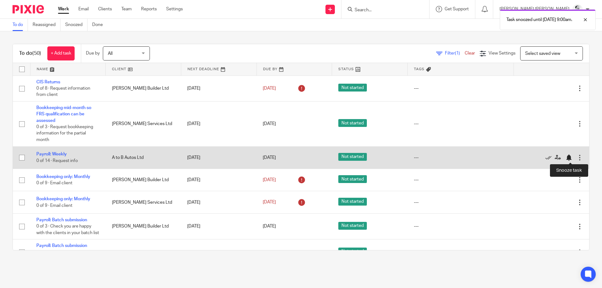
click at [569, 158] on div at bounding box center [569, 158] width 6 height 6
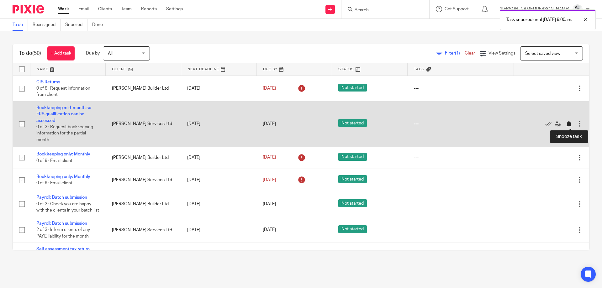
click at [571, 124] on div at bounding box center [569, 124] width 6 height 6
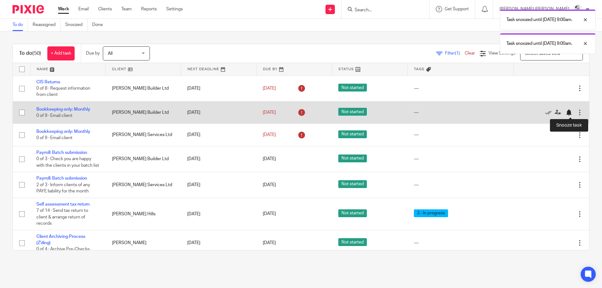
click at [568, 113] on div at bounding box center [569, 112] width 6 height 6
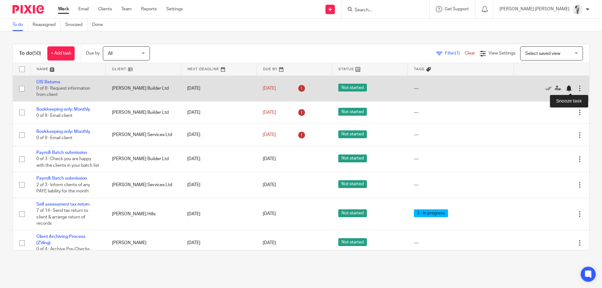
click at [571, 91] on div at bounding box center [569, 88] width 6 height 6
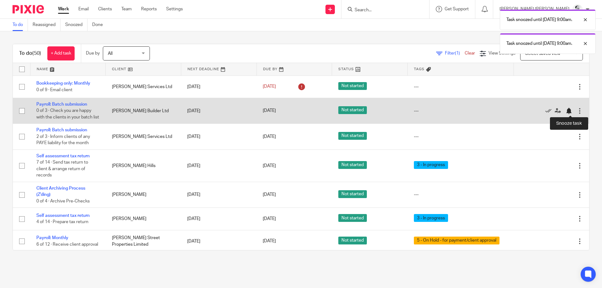
click at [569, 111] on div at bounding box center [569, 111] width 6 height 6
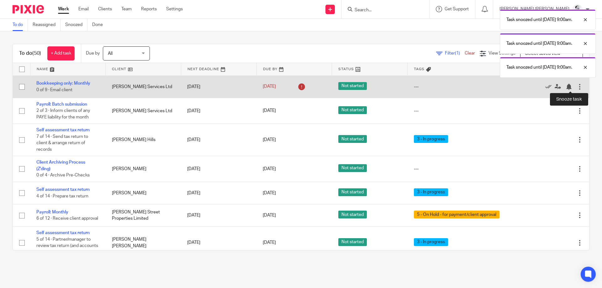
click at [568, 83] on div "Edit task Delete" at bounding box center [551, 87] width 63 height 16
click at [570, 91] on div "Edit task Delete" at bounding box center [551, 87] width 63 height 16
click at [569, 87] on div at bounding box center [569, 87] width 6 height 6
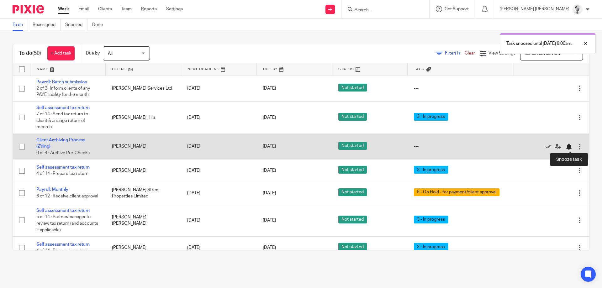
click at [568, 147] on div at bounding box center [569, 147] width 6 height 6
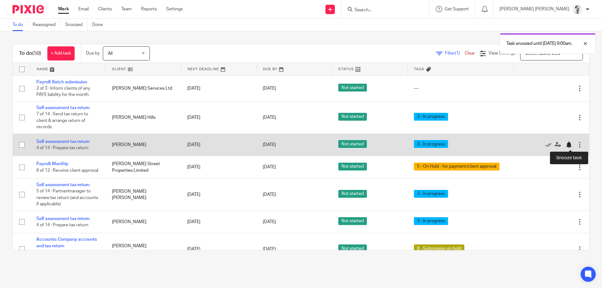
click at [570, 143] on div at bounding box center [569, 145] width 6 height 6
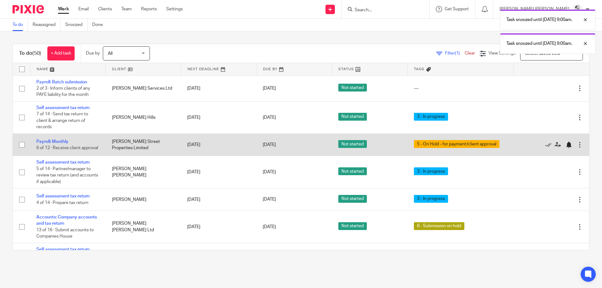
click at [569, 148] on div at bounding box center [569, 145] width 6 height 6
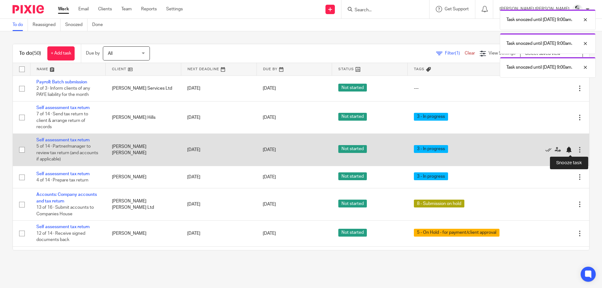
click at [572, 150] on div at bounding box center [570, 150] width 9 height 6
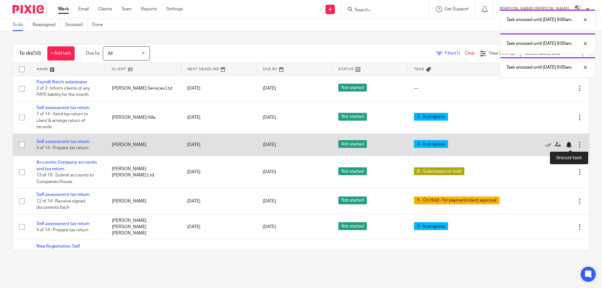
click at [568, 147] on div at bounding box center [569, 145] width 6 height 6
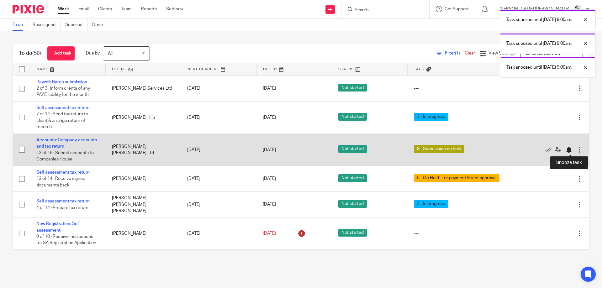
click at [569, 149] on div at bounding box center [569, 150] width 6 height 6
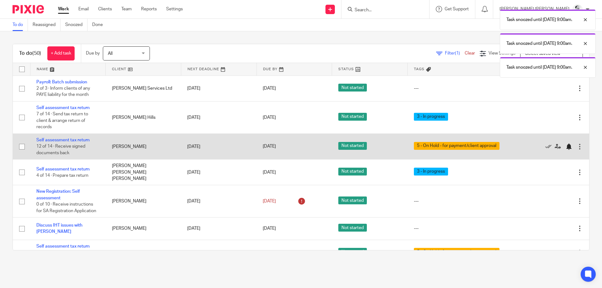
click at [569, 146] on div at bounding box center [569, 147] width 6 height 6
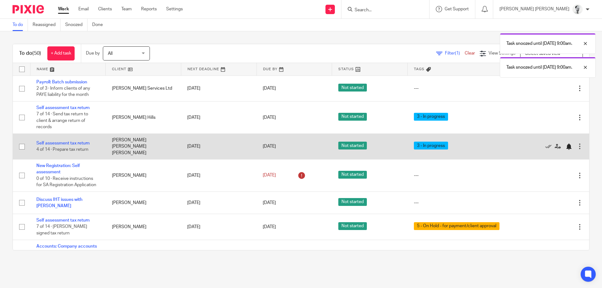
click at [568, 147] on div at bounding box center [569, 147] width 6 height 6
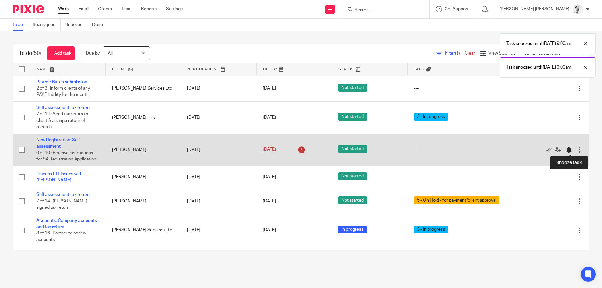
click at [571, 149] on div at bounding box center [569, 150] width 6 height 6
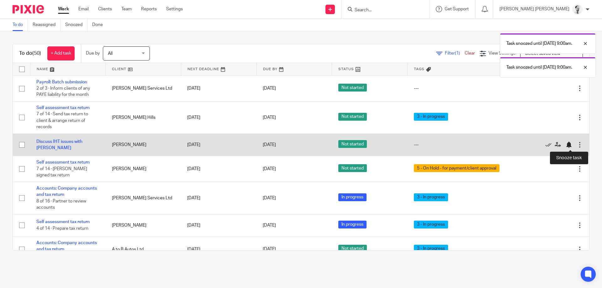
click at [568, 146] on div at bounding box center [569, 145] width 6 height 6
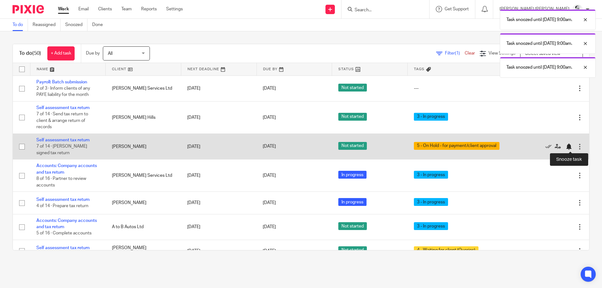
click at [571, 147] on div at bounding box center [569, 147] width 6 height 6
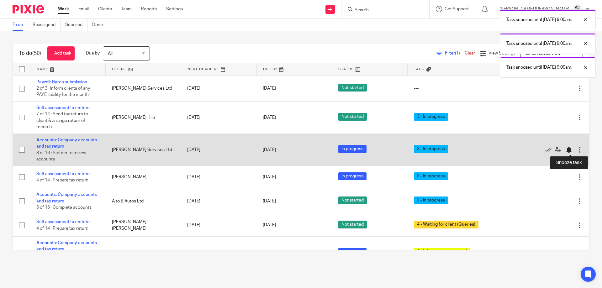
click at [566, 152] on div at bounding box center [569, 150] width 6 height 6
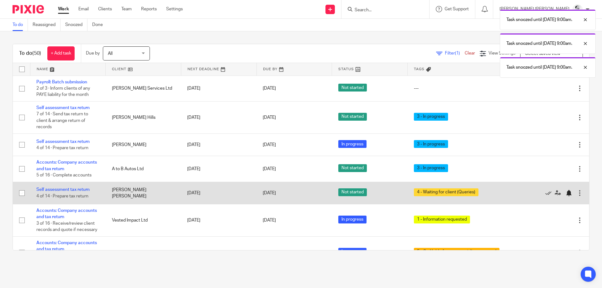
click at [569, 196] on div at bounding box center [569, 193] width 6 height 6
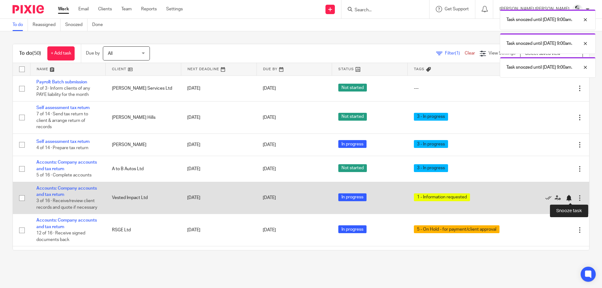
click at [569, 199] on div at bounding box center [569, 198] width 6 height 6
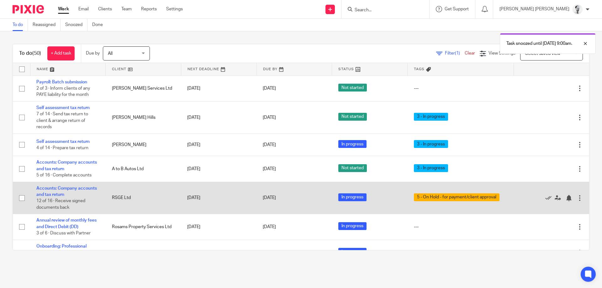
click at [565, 199] on div at bounding box center [548, 198] width 57 height 6
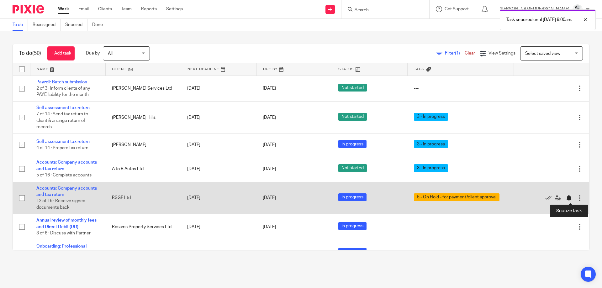
click at [573, 199] on div at bounding box center [570, 198] width 9 height 6
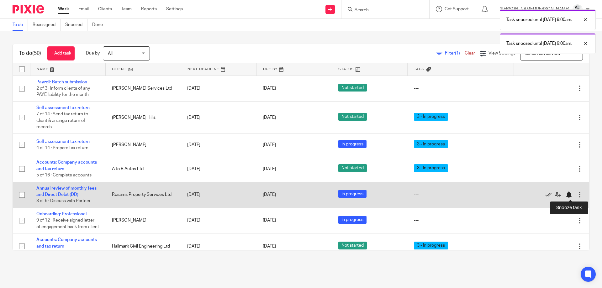
click at [568, 194] on div at bounding box center [569, 195] width 6 height 6
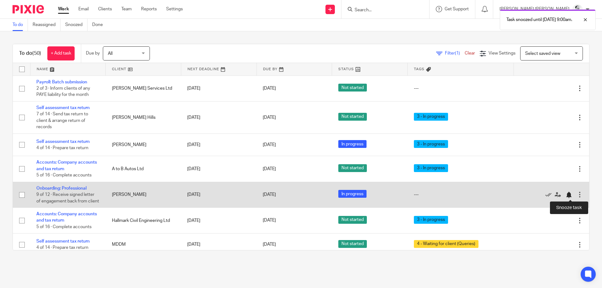
click at [568, 197] on div at bounding box center [569, 195] width 6 height 6
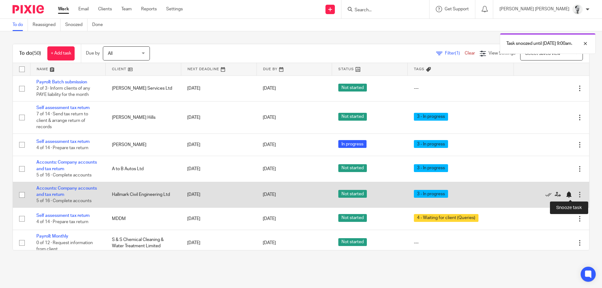
click at [570, 196] on div at bounding box center [569, 195] width 6 height 6
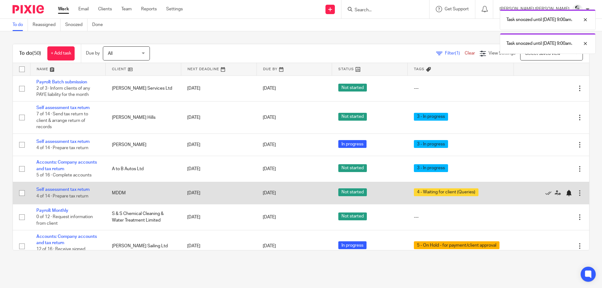
click at [568, 195] on div at bounding box center [569, 193] width 6 height 6
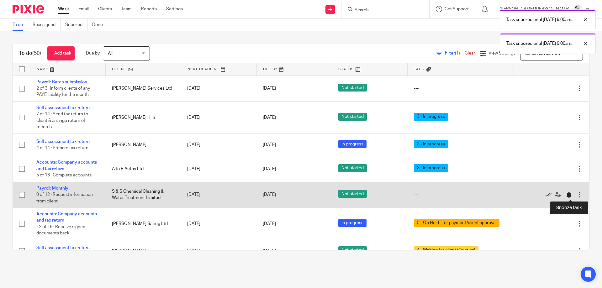
click at [569, 195] on div at bounding box center [569, 195] width 6 height 6
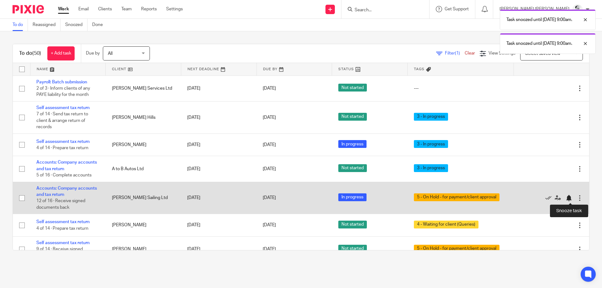
click at [571, 197] on div at bounding box center [569, 198] width 6 height 6
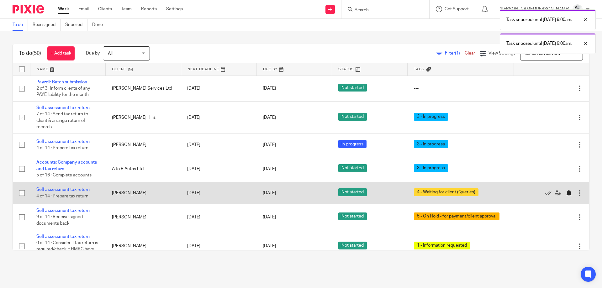
click at [571, 191] on div at bounding box center [569, 193] width 6 height 6
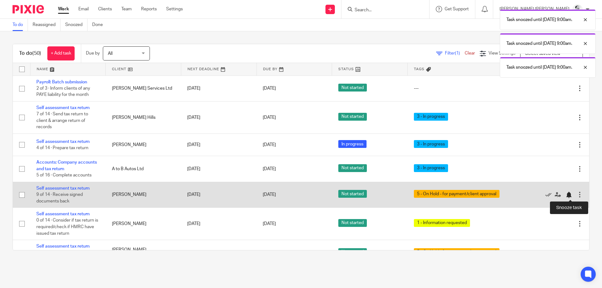
click at [568, 198] on div at bounding box center [569, 195] width 6 height 6
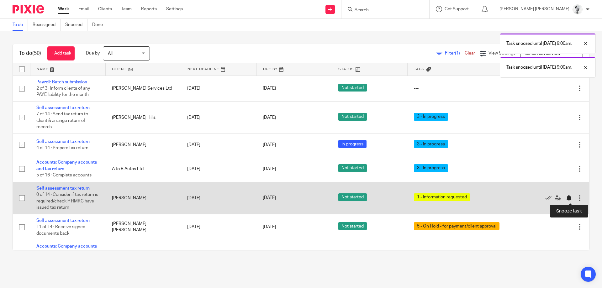
click at [570, 197] on div at bounding box center [569, 198] width 6 height 6
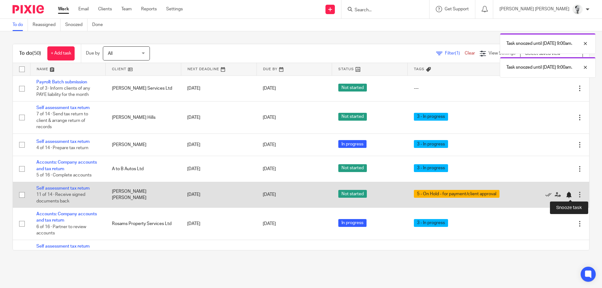
click at [569, 195] on div at bounding box center [569, 195] width 6 height 6
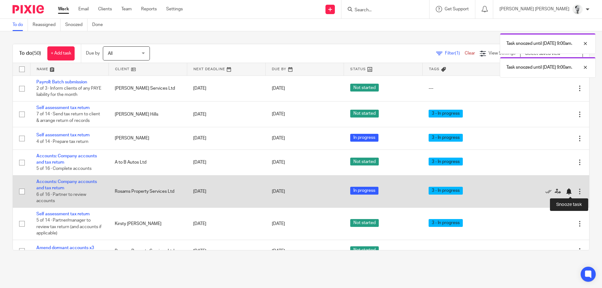
click at [567, 192] on div at bounding box center [569, 192] width 6 height 6
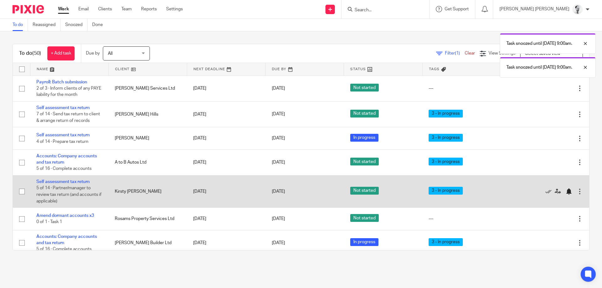
click at [570, 192] on div at bounding box center [569, 192] width 6 height 6
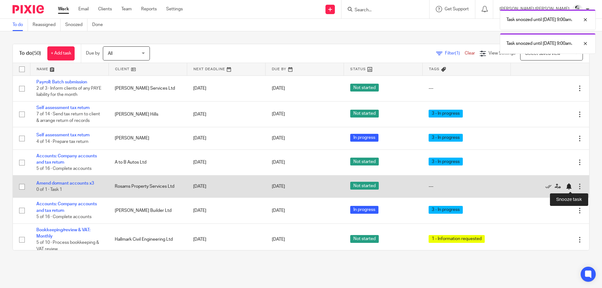
click at [566, 187] on div at bounding box center [569, 187] width 6 height 6
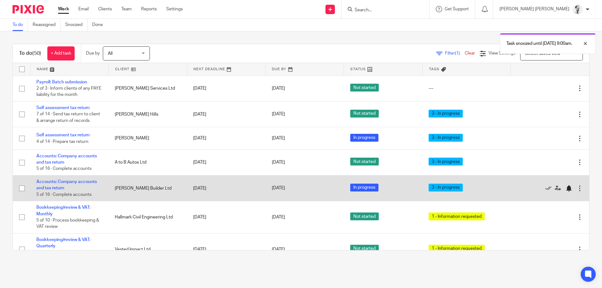
click at [571, 187] on div at bounding box center [569, 188] width 6 height 6
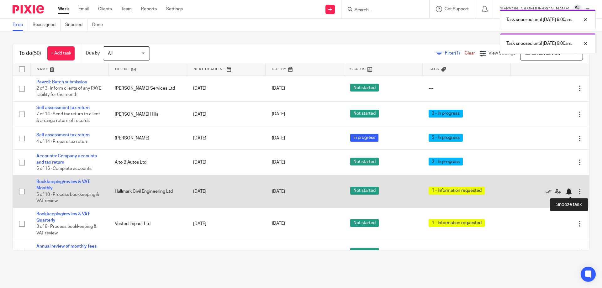
click at [570, 191] on div at bounding box center [569, 192] width 6 height 6
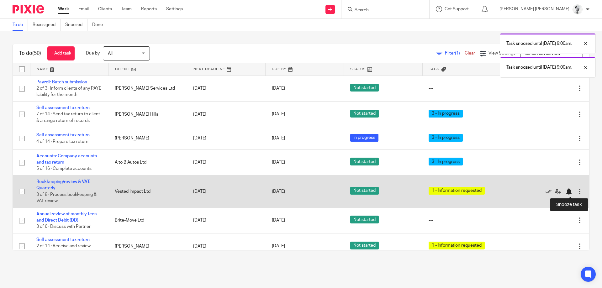
click at [571, 191] on div at bounding box center [569, 192] width 6 height 6
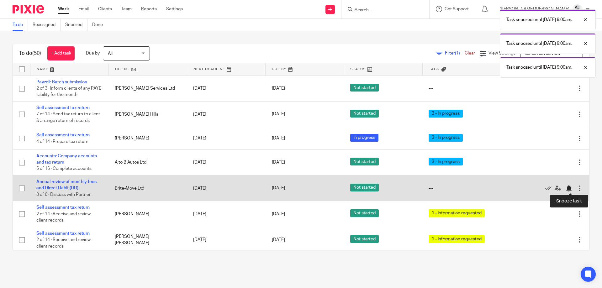
click at [570, 189] on div at bounding box center [569, 188] width 6 height 6
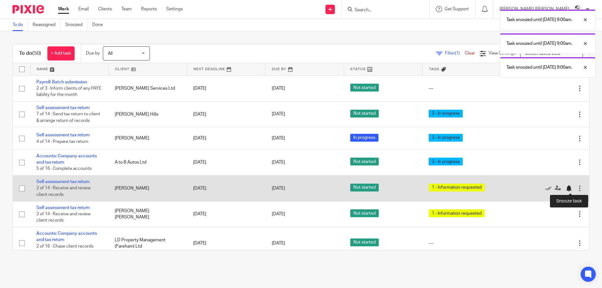
click at [571, 189] on div at bounding box center [569, 188] width 6 height 6
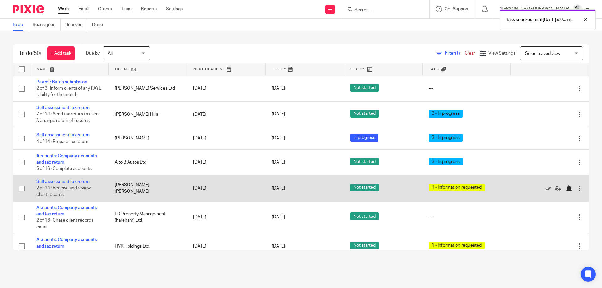
click at [568, 189] on div at bounding box center [569, 188] width 6 height 6
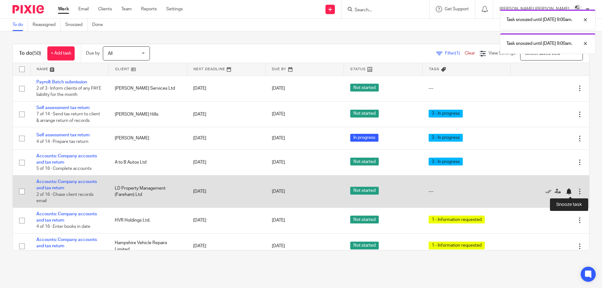
click at [571, 190] on div at bounding box center [569, 192] width 6 height 6
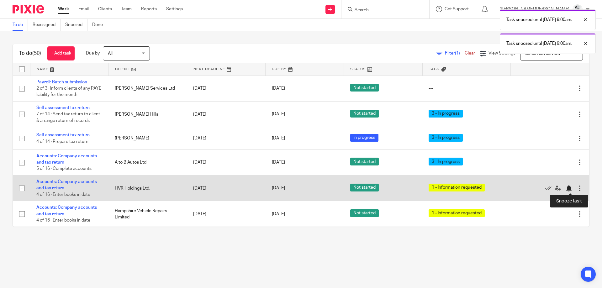
click at [571, 188] on div at bounding box center [569, 188] width 6 height 6
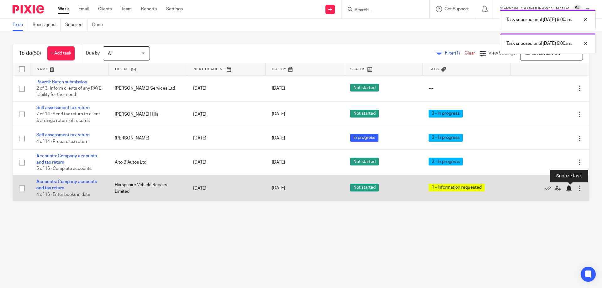
click at [570, 189] on div at bounding box center [569, 188] width 6 height 6
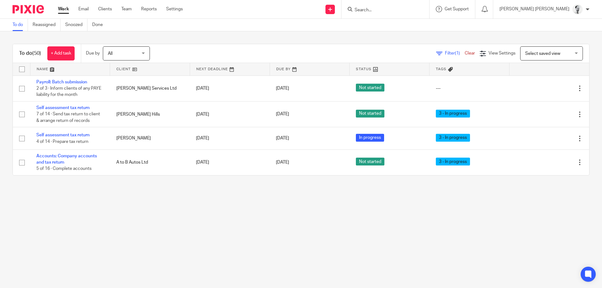
click at [134, 6] on ul "Work Email Clients Team Reports Settings" at bounding box center [125, 9] width 134 height 6
click at [125, 12] on link "Team" at bounding box center [126, 9] width 10 height 6
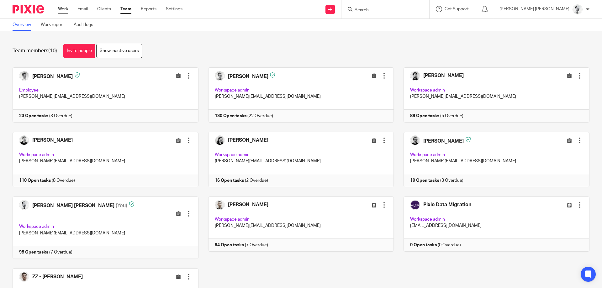
click at [60, 8] on link "Work" at bounding box center [63, 9] width 10 height 6
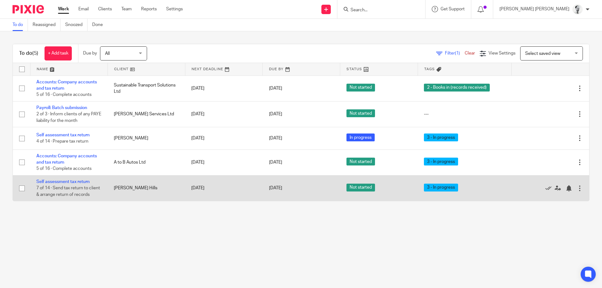
click at [72, 179] on td "Self assessment tax return 7 of 14 · Send tax return to client & arrange return…" at bounding box center [68, 188] width 77 height 26
click at [72, 182] on link "Self assessment tax return" at bounding box center [62, 182] width 53 height 4
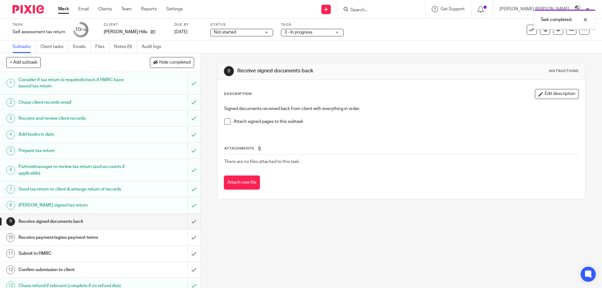
click at [304, 33] on span "3 - In progress" at bounding box center [299, 32] width 28 height 4
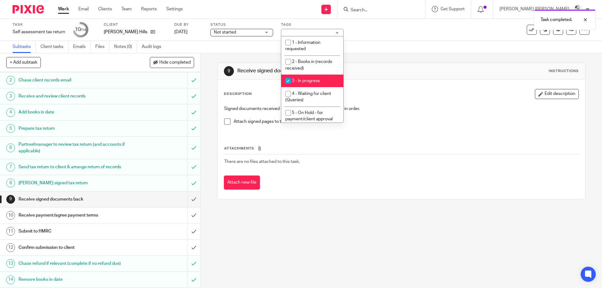
click at [317, 85] on li "3 - In progress" at bounding box center [312, 81] width 62 height 13
checkbox input "false"
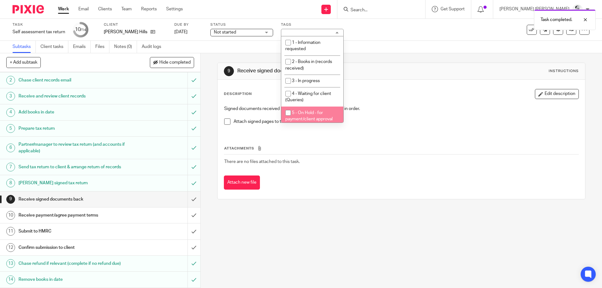
click at [314, 117] on li "5 - On Hold - for payment/client approval" at bounding box center [312, 116] width 62 height 19
checkbox input "true"
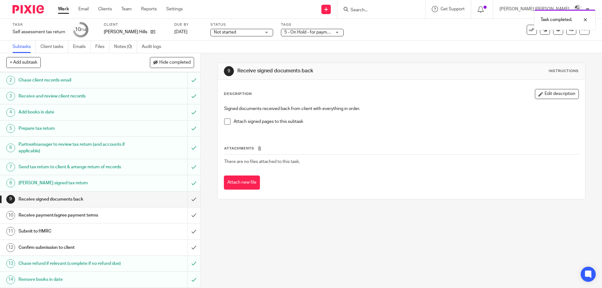
click at [60, 12] on link "Work" at bounding box center [63, 9] width 11 height 6
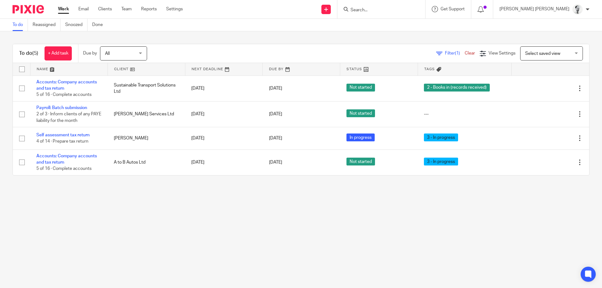
click at [123, 4] on div "Work Email Clients Team Reports Settings Work Email Clients Team Reports Settin…" at bounding box center [122, 9] width 141 height 19
click at [124, 8] on link "Team" at bounding box center [126, 9] width 10 height 6
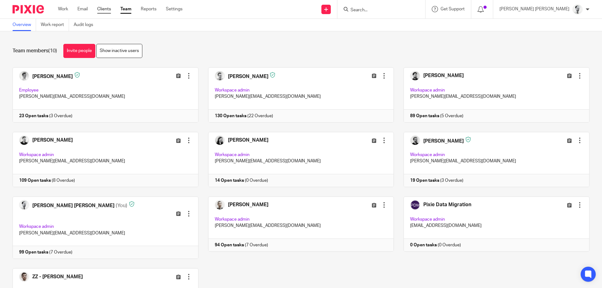
click at [109, 9] on link "Clients" at bounding box center [104, 9] width 14 height 6
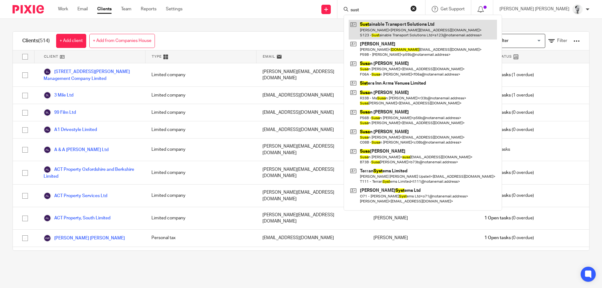
type input "sust"
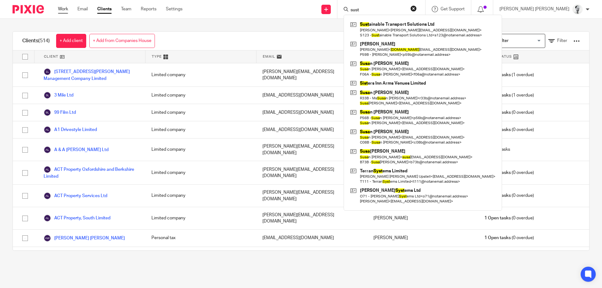
click at [63, 11] on link "Work" at bounding box center [63, 9] width 10 height 6
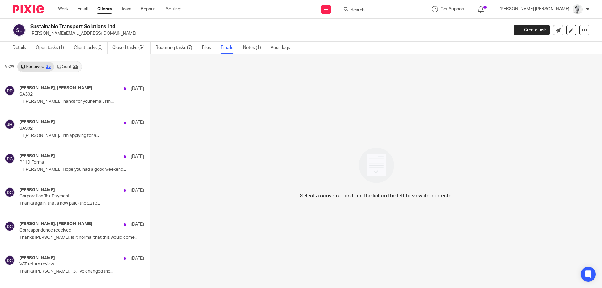
click at [72, 67] on link "Sent 25" at bounding box center [67, 67] width 27 height 10
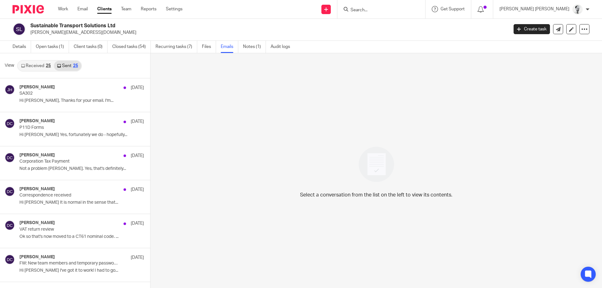
click at [29, 69] on link "Received 25" at bounding box center [36, 66] width 36 height 10
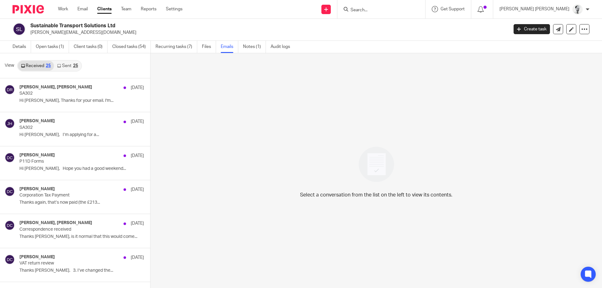
click at [59, 68] on link "Sent 25" at bounding box center [67, 66] width 27 height 10
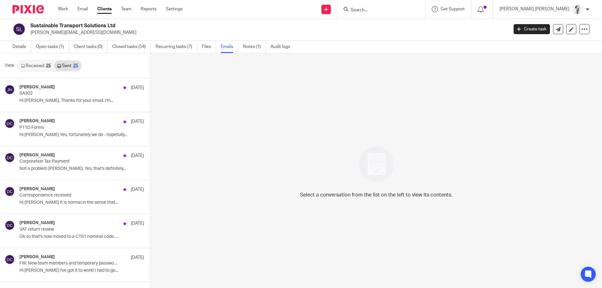
click at [36, 65] on link "Received 25" at bounding box center [36, 66] width 36 height 10
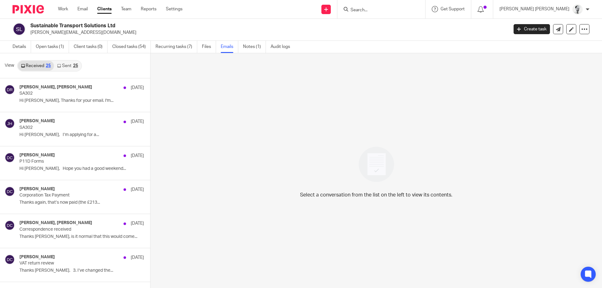
click at [56, 65] on link "Sent 25" at bounding box center [67, 66] width 27 height 10
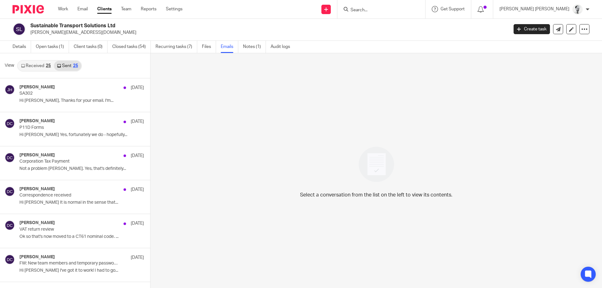
click at [44, 64] on link "Received 25" at bounding box center [36, 66] width 36 height 10
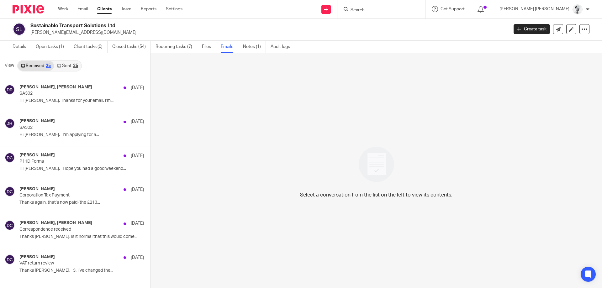
click at [56, 65] on link "Sent 25" at bounding box center [67, 66] width 27 height 10
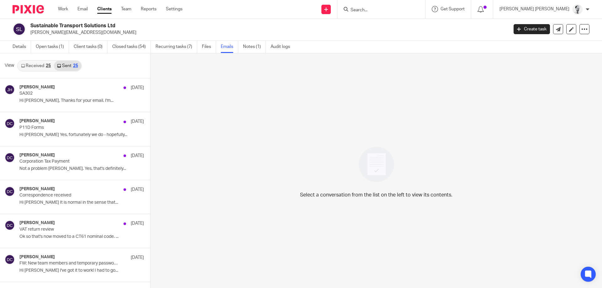
click at [40, 65] on link "Received 25" at bounding box center [36, 66] width 36 height 10
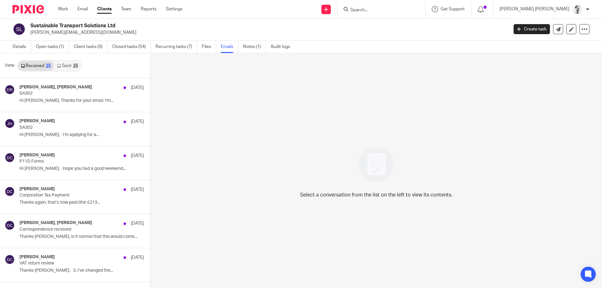
click at [579, 8] on img at bounding box center [578, 9] width 10 height 10
click at [572, 31] on li "Email integration" at bounding box center [565, 34] width 41 height 9
click at [571, 33] on span "Email integration" at bounding box center [570, 34] width 33 height 4
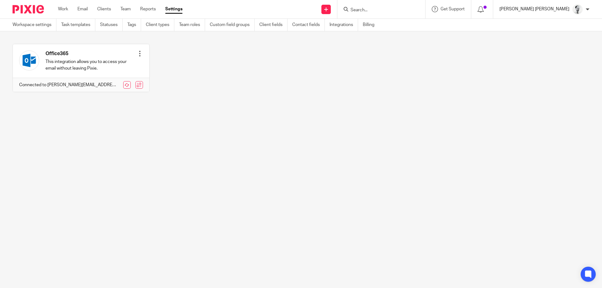
click at [568, 8] on p "[PERSON_NAME] [PERSON_NAME]" at bounding box center [535, 9] width 70 height 6
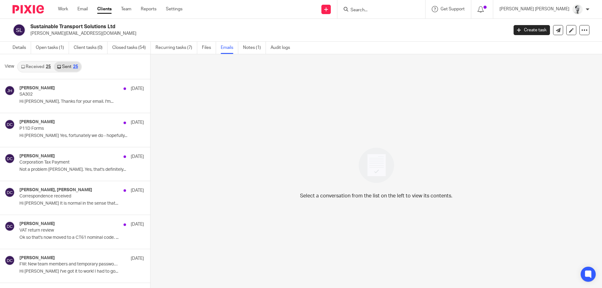
scroll to position [1, 0]
click at [35, 65] on link "Received 25" at bounding box center [36, 66] width 36 height 10
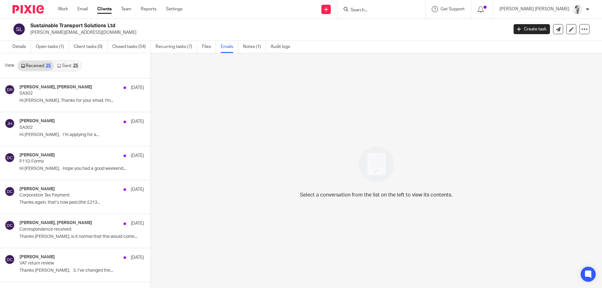
click at [65, 65] on link "Sent 25" at bounding box center [67, 66] width 27 height 10
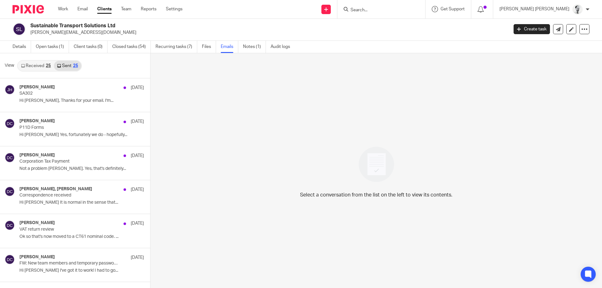
click at [45, 63] on link "Received 25" at bounding box center [36, 66] width 36 height 10
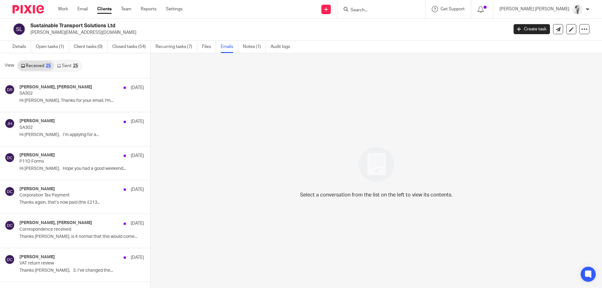
click at [63, 63] on link "Sent 25" at bounding box center [67, 66] width 27 height 10
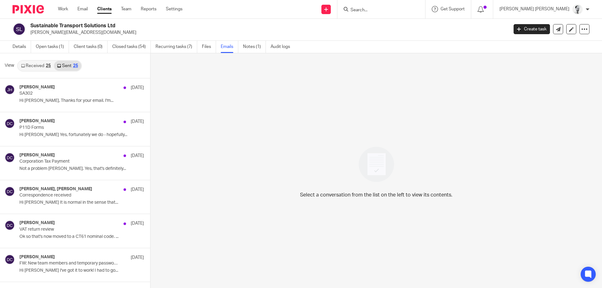
click at [35, 62] on link "Received 25" at bounding box center [36, 66] width 36 height 10
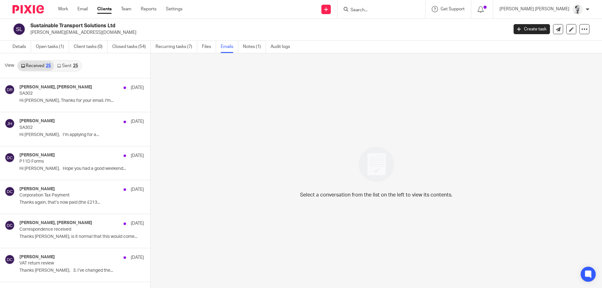
click at [398, 9] on input "Search" at bounding box center [378, 11] width 56 height 6
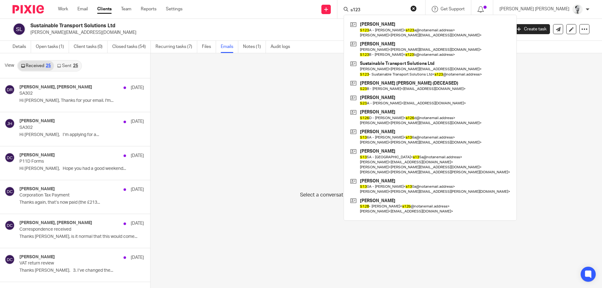
type input "s123"
drag, startPoint x: 541, startPoint y: 108, endPoint x: 535, endPoint y: 38, distance: 70.2
click at [541, 107] on div "Select a conversation from the list on the left to view its contents." at bounding box center [377, 170] width 452 height 235
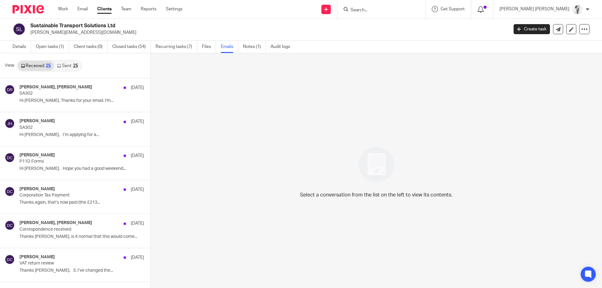
click at [484, 7] on icon at bounding box center [481, 9] width 6 height 6
